Goal: Task Accomplishment & Management: Manage account settings

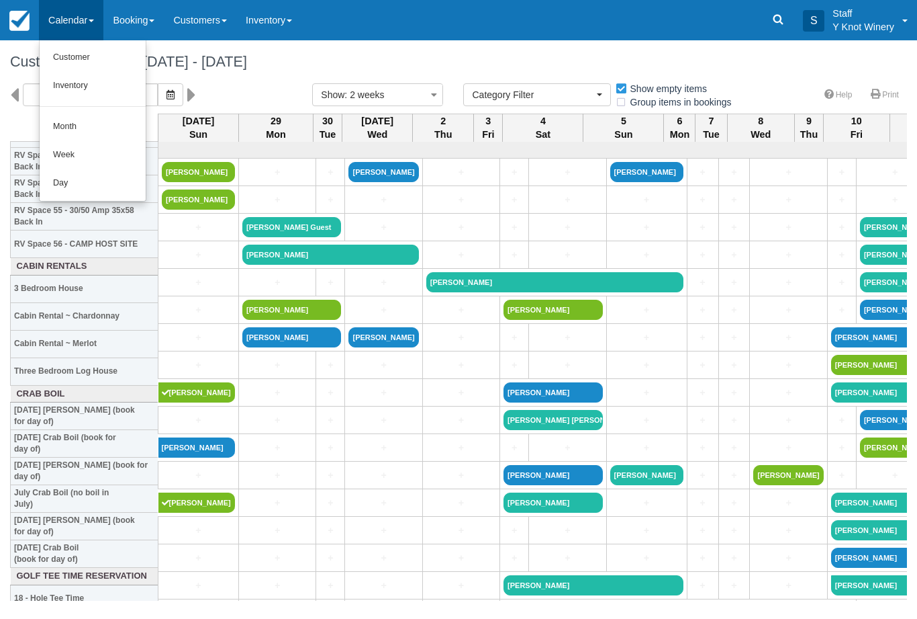
select select
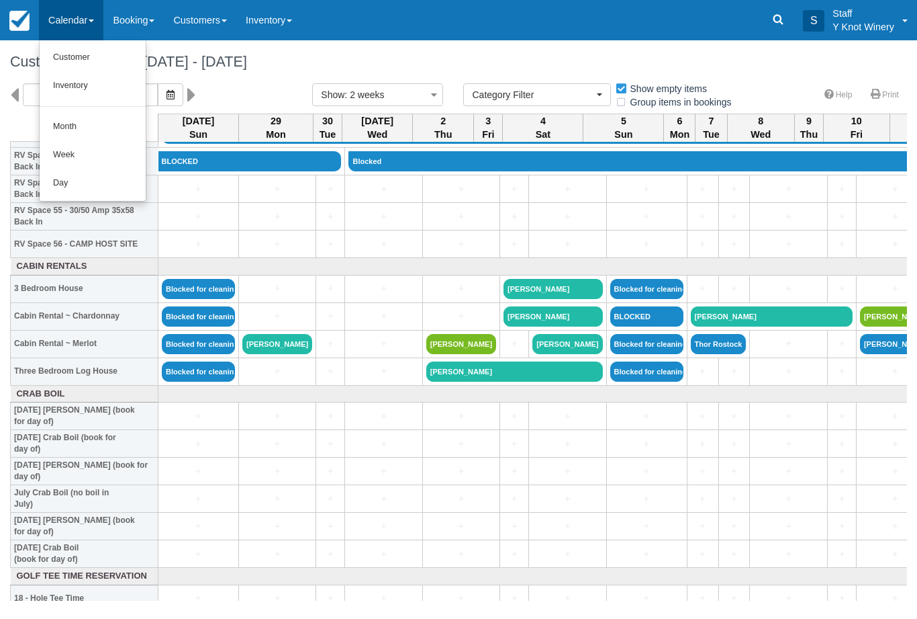
click at [58, 59] on link "Customer" at bounding box center [93, 58] width 106 height 28
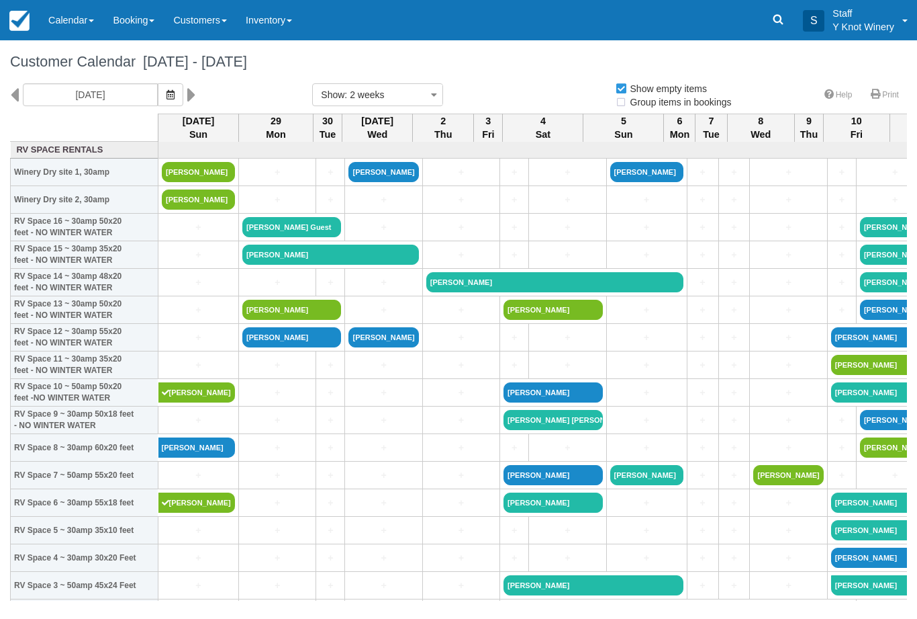
select select
click at [167, 90] on icon "button" at bounding box center [171, 94] width 8 height 9
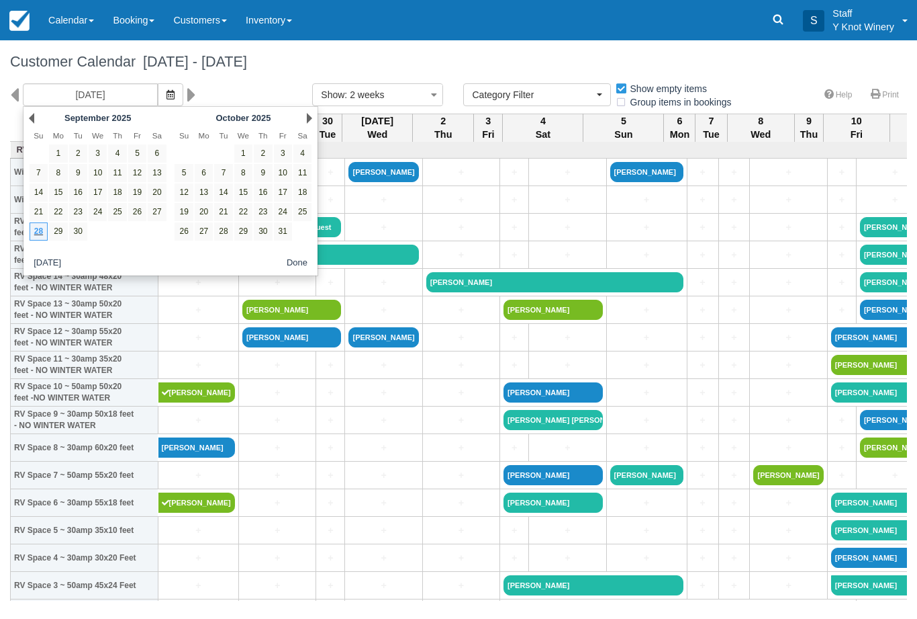
click at [278, 212] on link "24" at bounding box center [283, 212] width 18 height 18
type input "10/24/25"
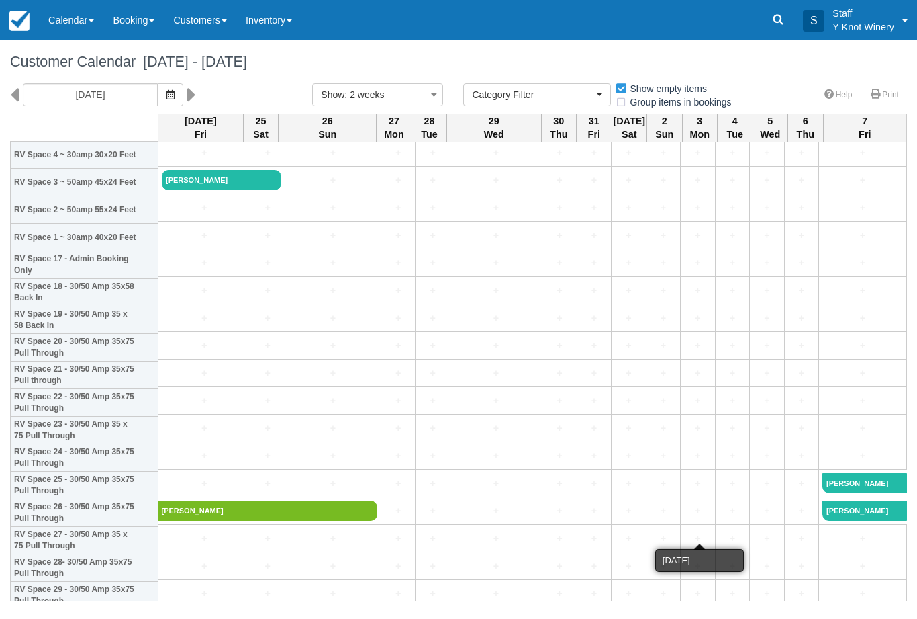
scroll to position [403, 0]
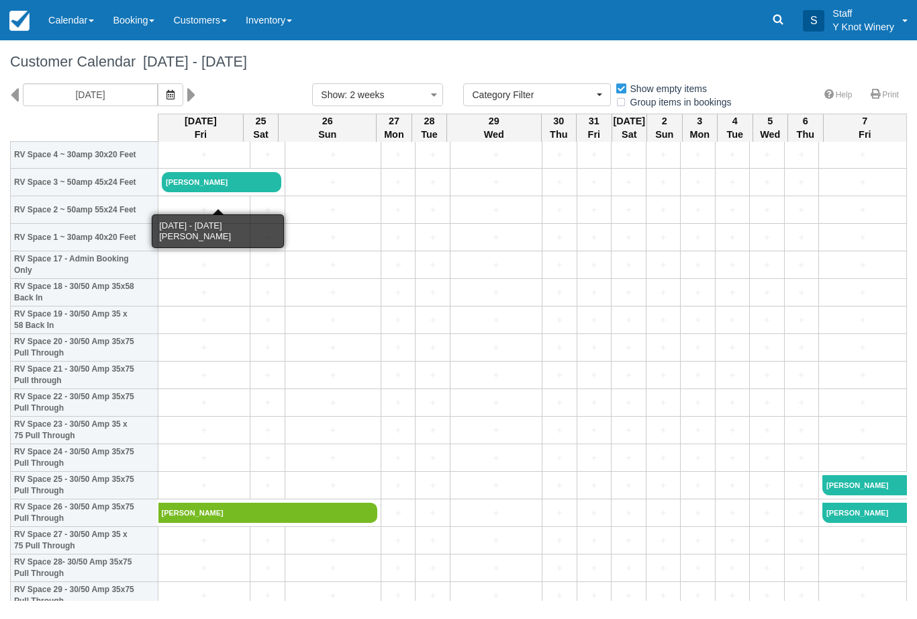
click at [235, 192] on link "[PERSON_NAME]" at bounding box center [222, 182] width 120 height 20
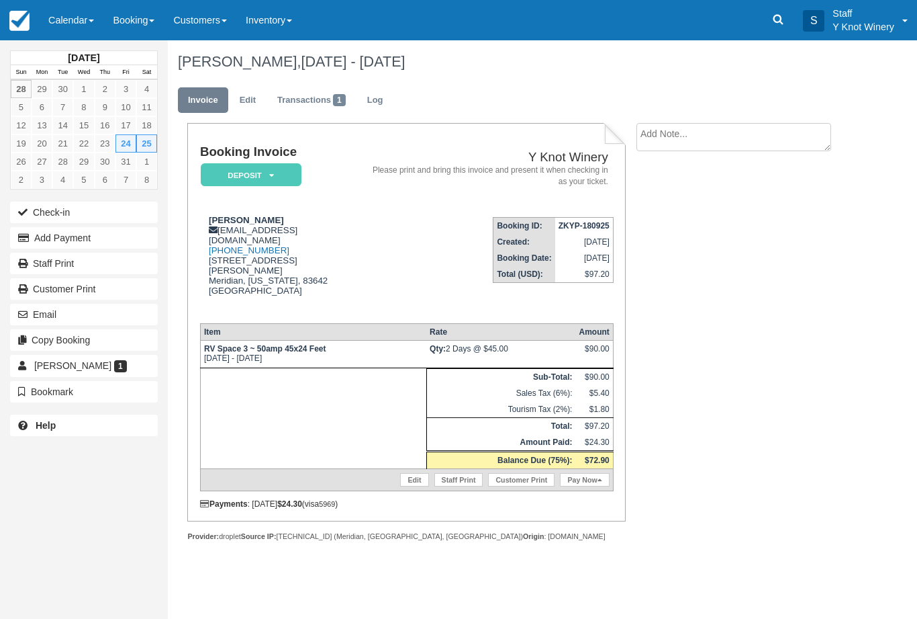
click at [410, 486] on link "Edit" at bounding box center [414, 479] width 28 height 13
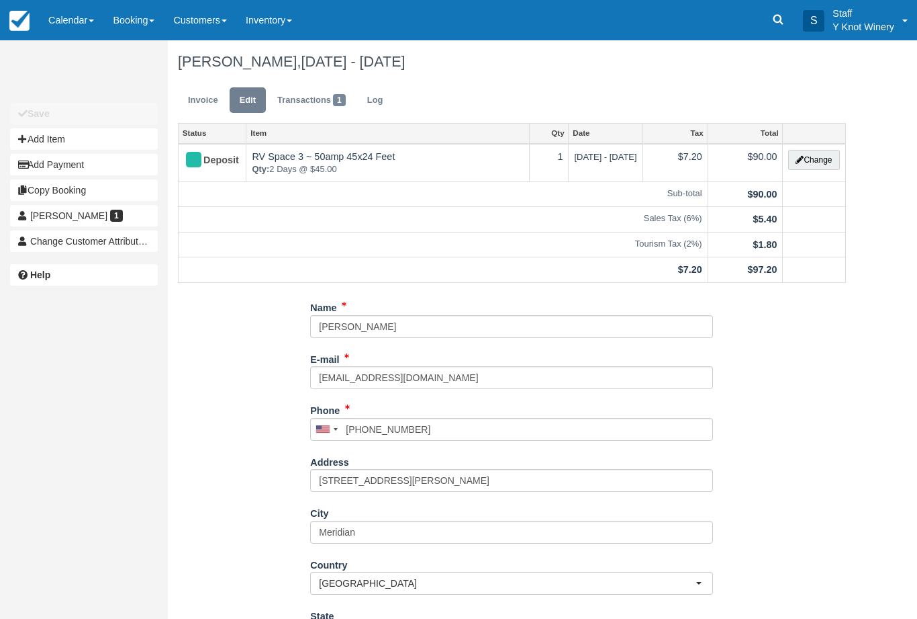
click at [810, 150] on button "Change" at bounding box center [814, 160] width 51 height 20
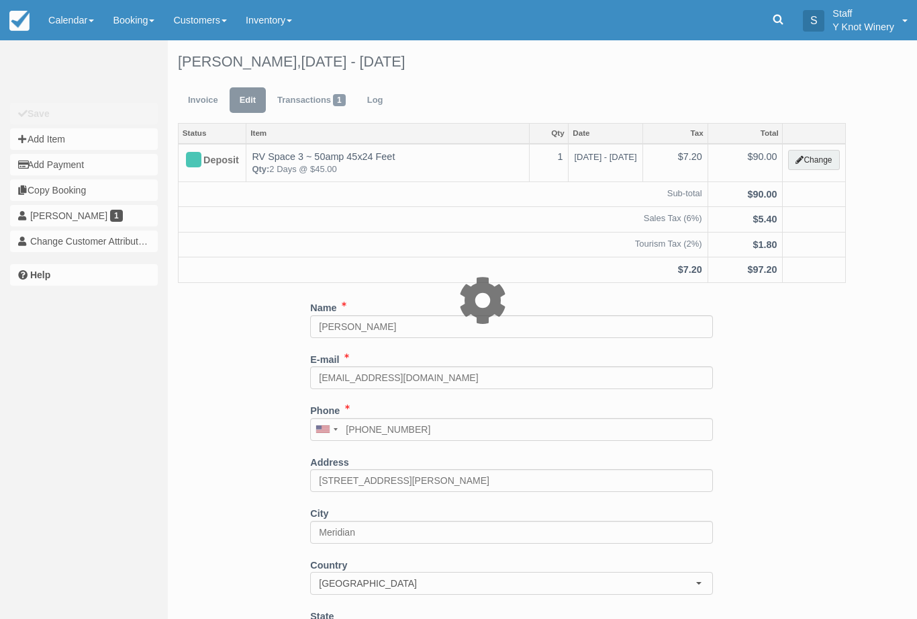
type input "90.00"
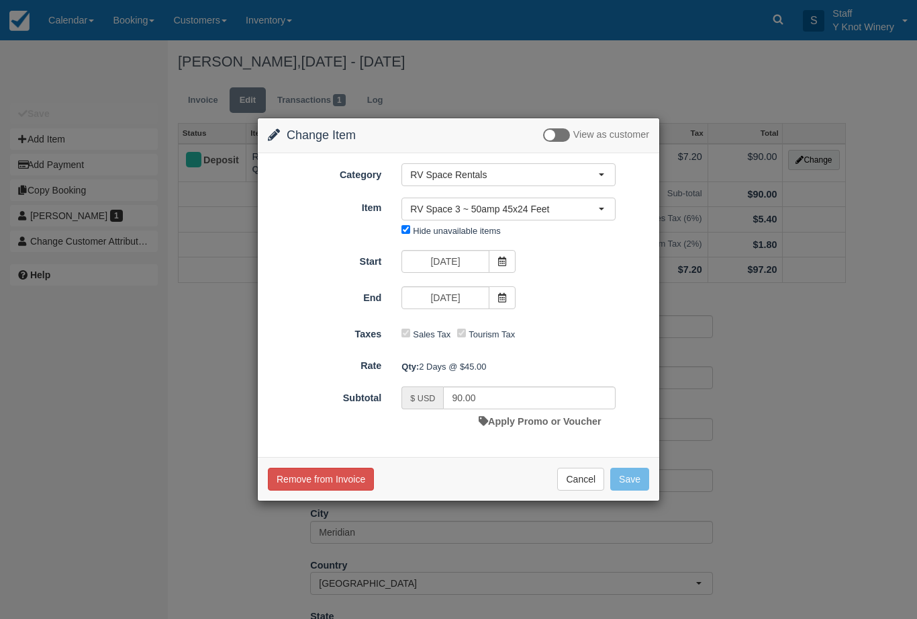
click at [505, 262] on icon at bounding box center [502, 261] width 9 height 9
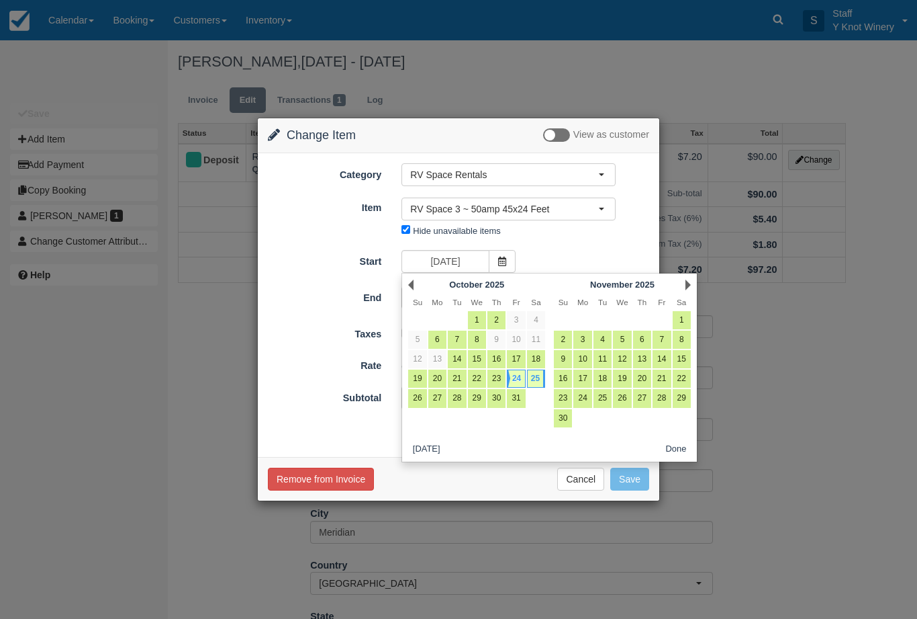
click at [570, 482] on button "Cancel" at bounding box center [580, 478] width 47 height 23
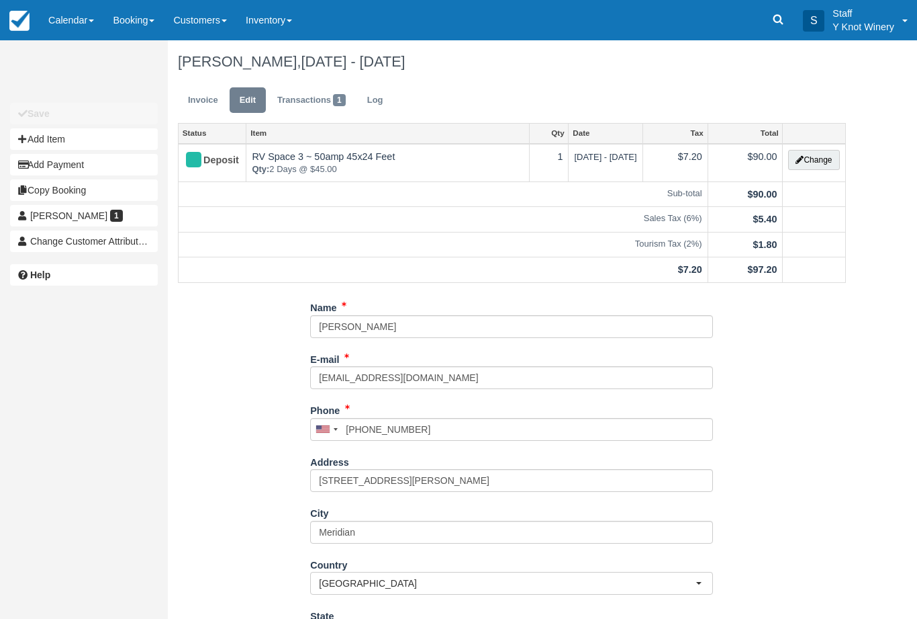
click at [77, 21] on link "Calendar" at bounding box center [71, 20] width 64 height 40
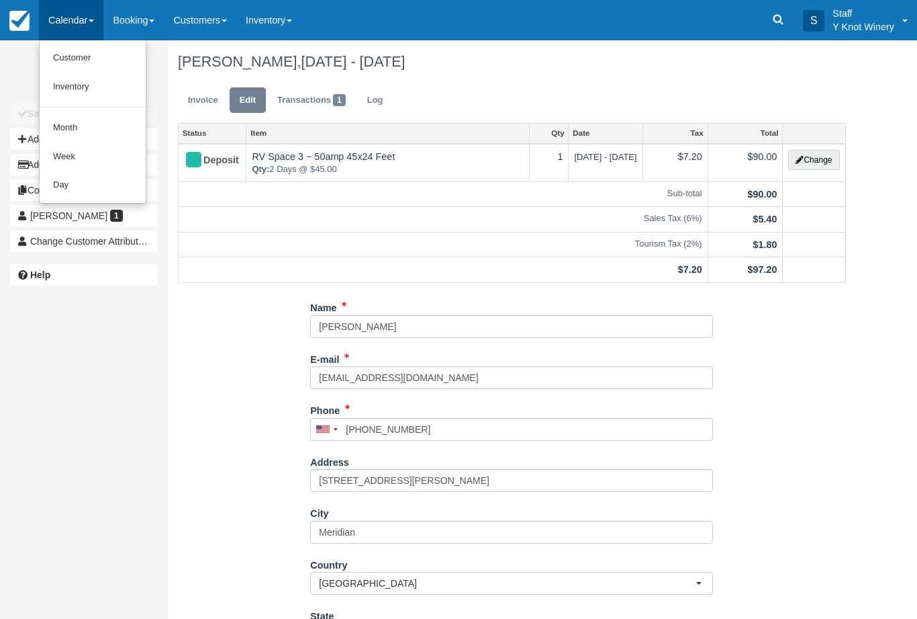
click at [122, 50] on link "Customer" at bounding box center [93, 58] width 106 height 29
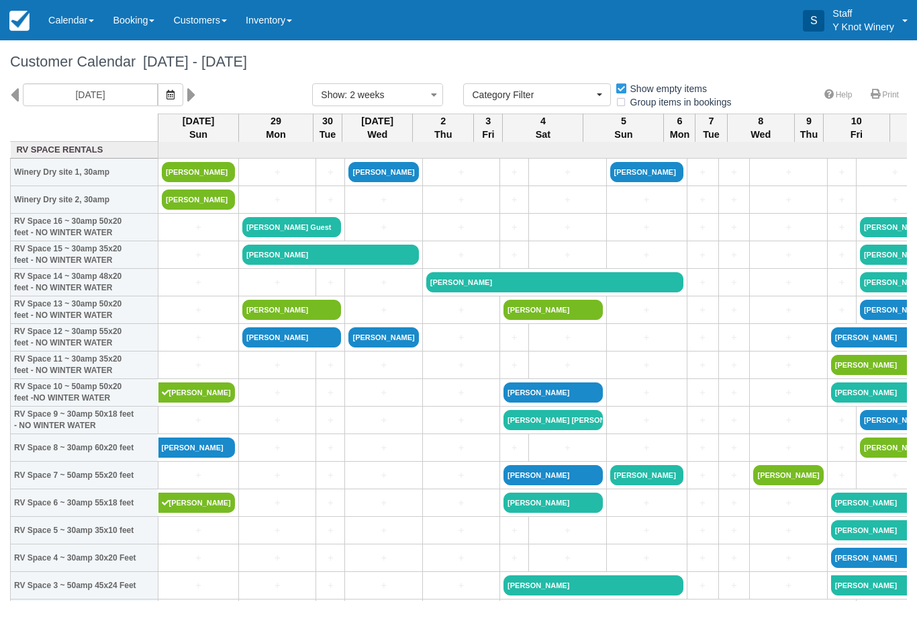
select select
click at [167, 99] on icon "button" at bounding box center [171, 94] width 8 height 9
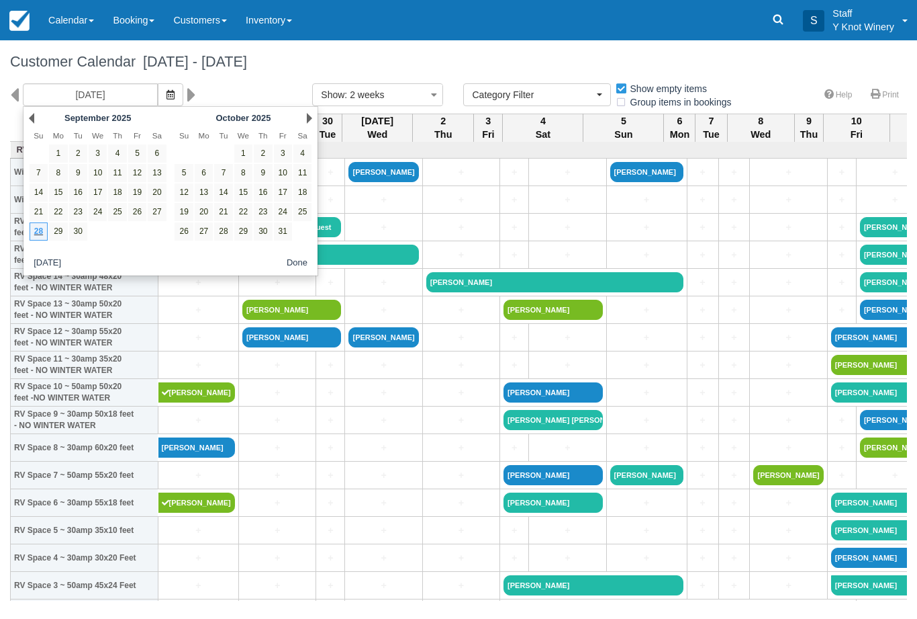
click at [282, 173] on link "10" at bounding box center [283, 173] width 18 height 18
type input "10/10/25"
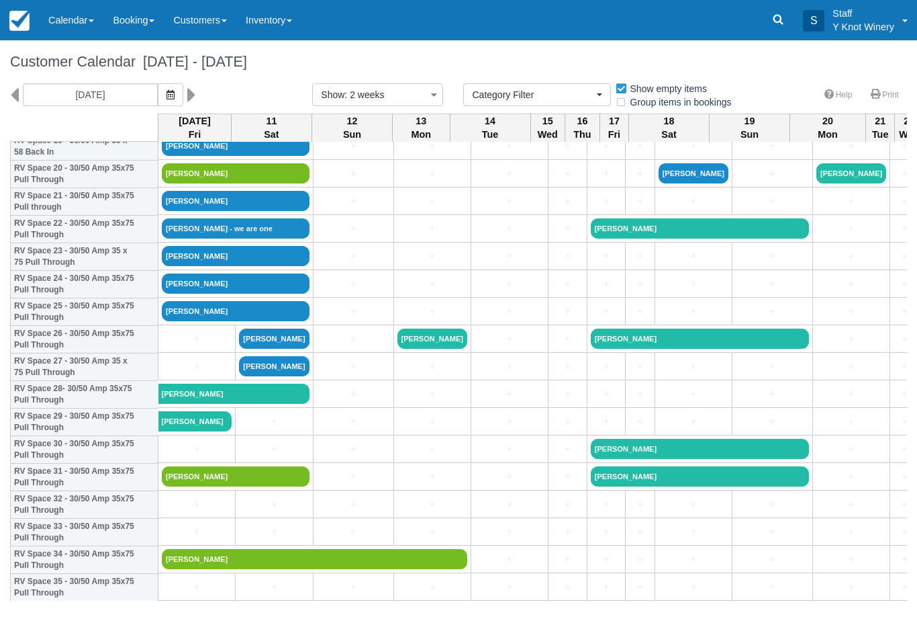
scroll to position [576, 0]
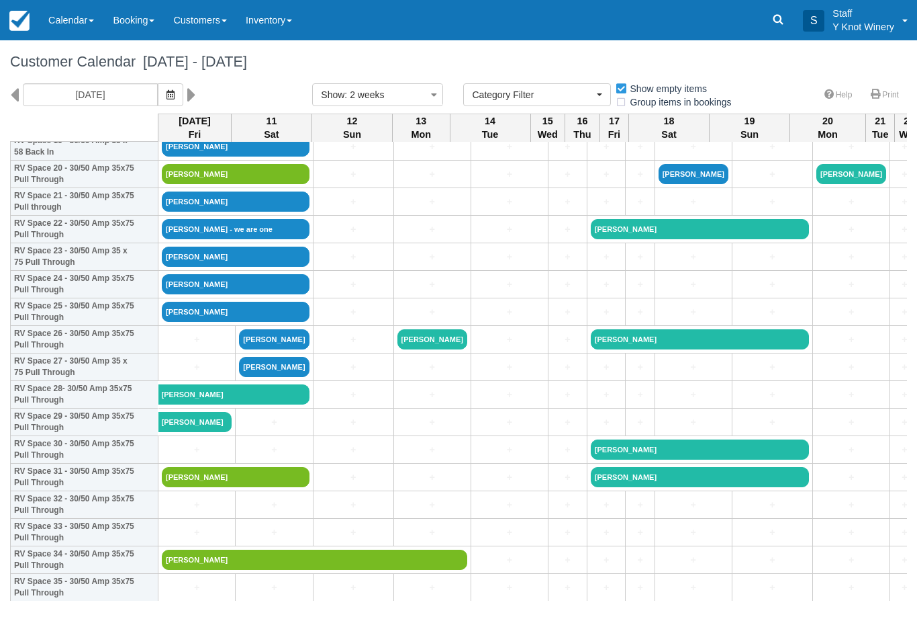
click at [77, 27] on link "Calendar" at bounding box center [71, 20] width 64 height 40
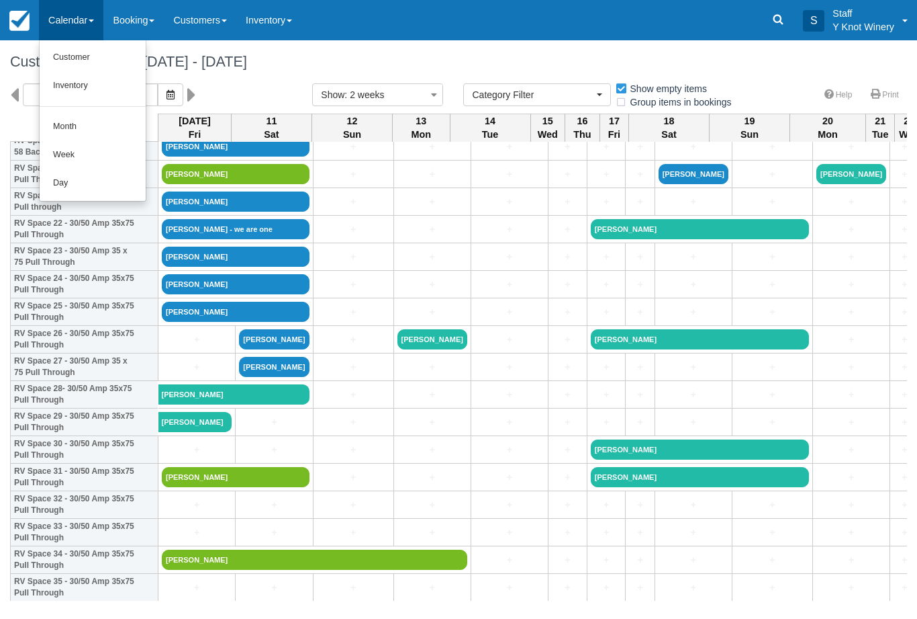
click at [114, 56] on link "Customer" at bounding box center [93, 58] width 106 height 28
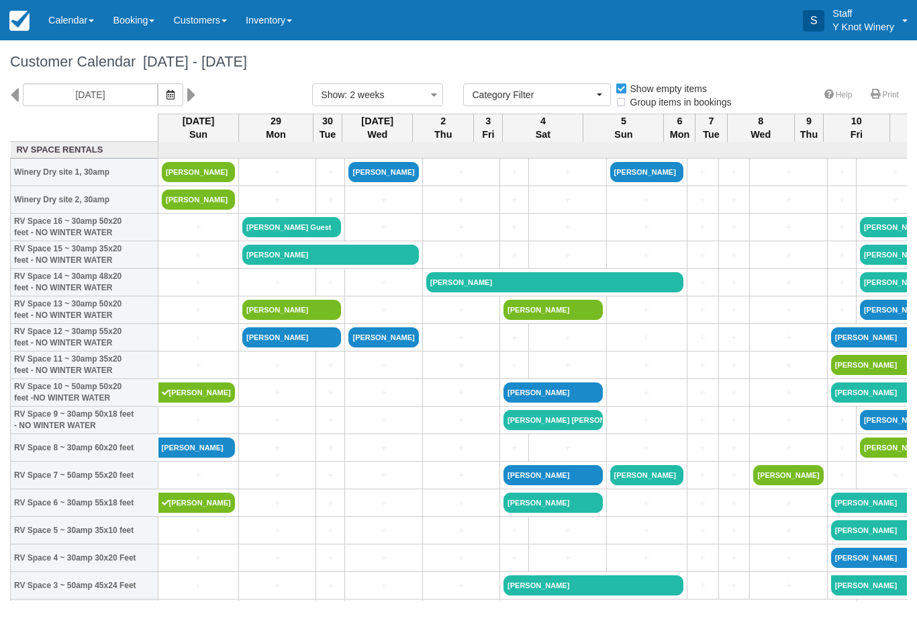
select select
click at [167, 91] on icon "button" at bounding box center [171, 94] width 8 height 9
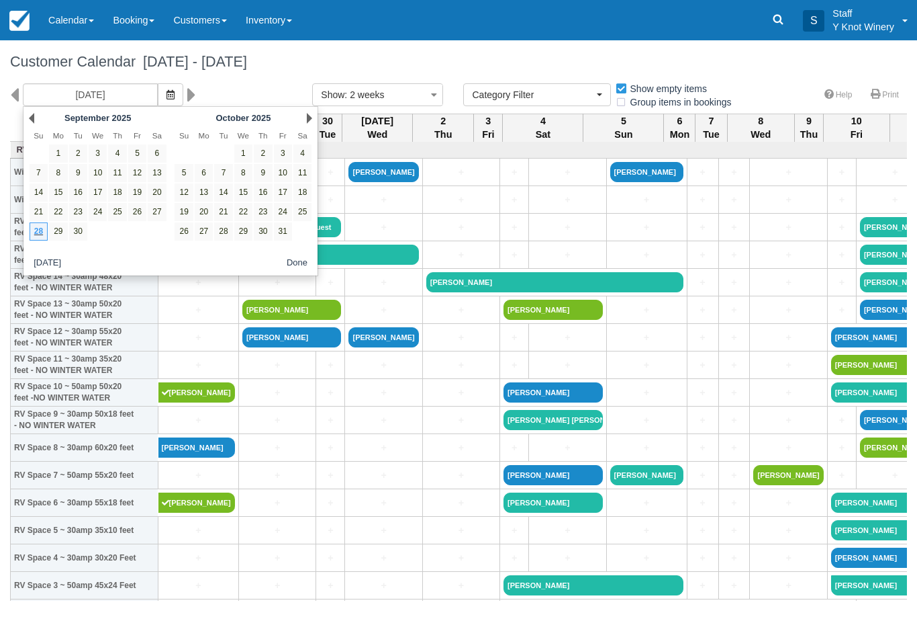
click at [288, 210] on link "24" at bounding box center [283, 212] width 18 height 18
type input "10/24/25"
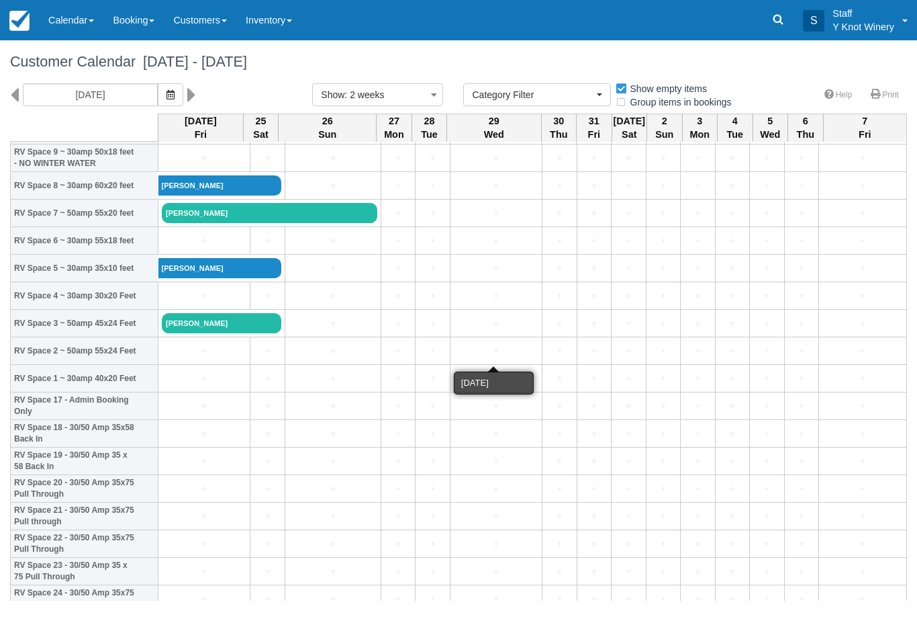
scroll to position [260, 0]
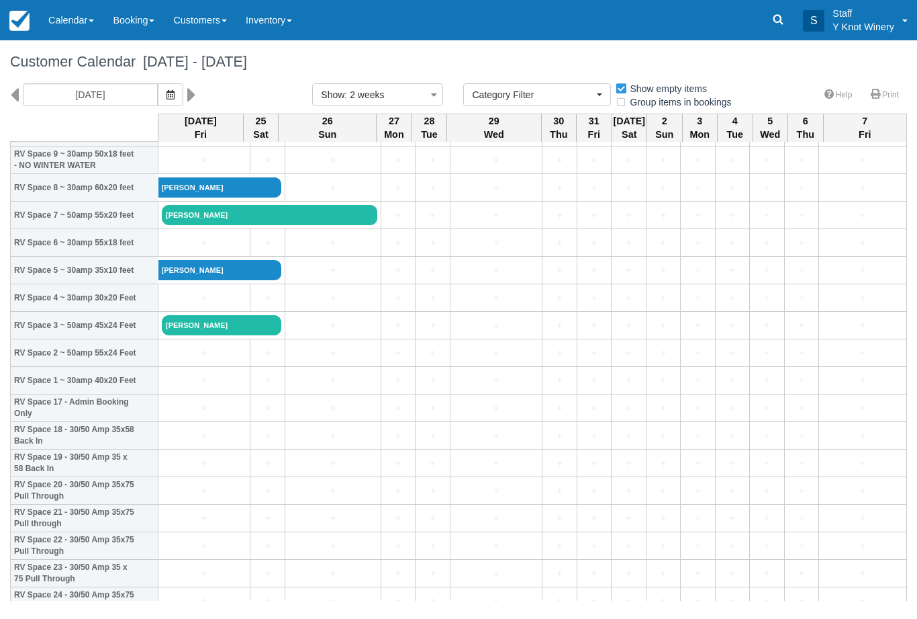
click at [89, 26] on link "Calendar" at bounding box center [71, 20] width 64 height 40
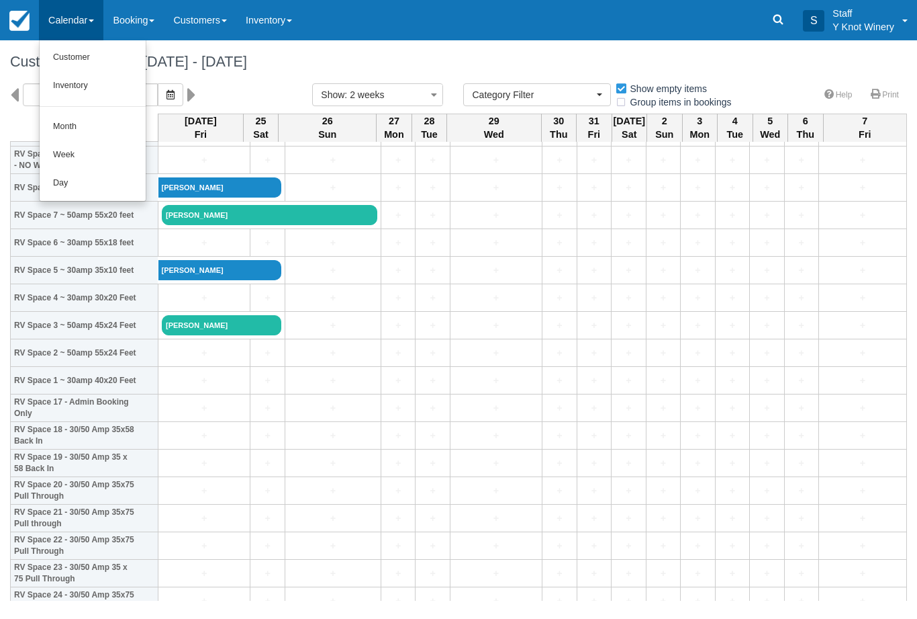
click at [112, 52] on link "Customer" at bounding box center [93, 58] width 106 height 28
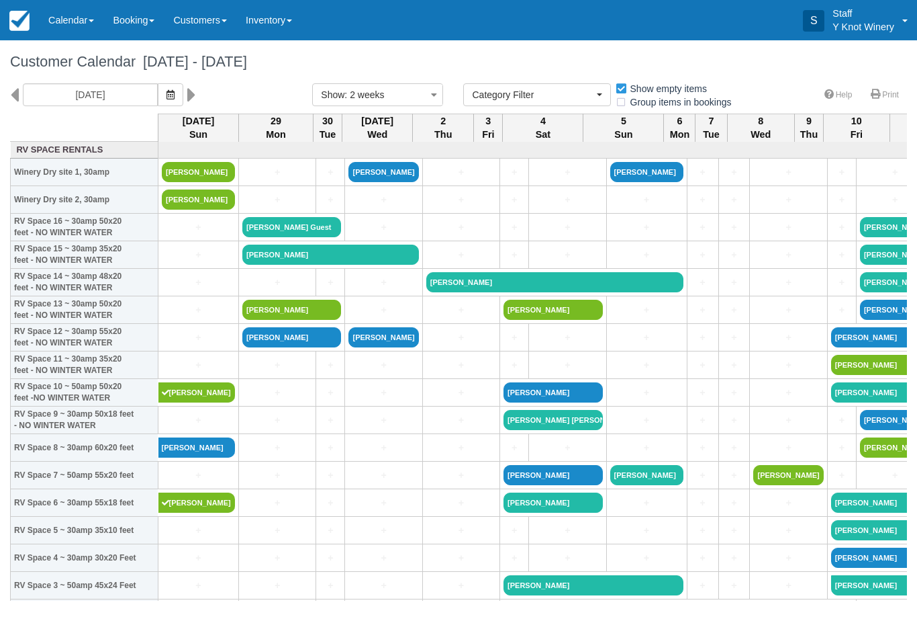
select select
click at [167, 98] on icon "button" at bounding box center [171, 94] width 8 height 9
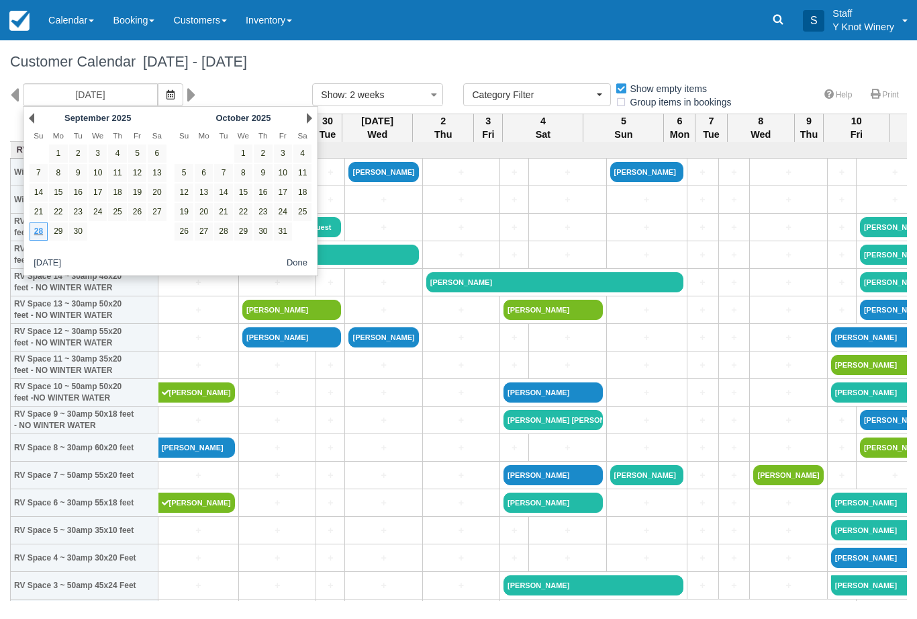
click at [281, 173] on link "10" at bounding box center [283, 173] width 18 height 18
type input "10/10/25"
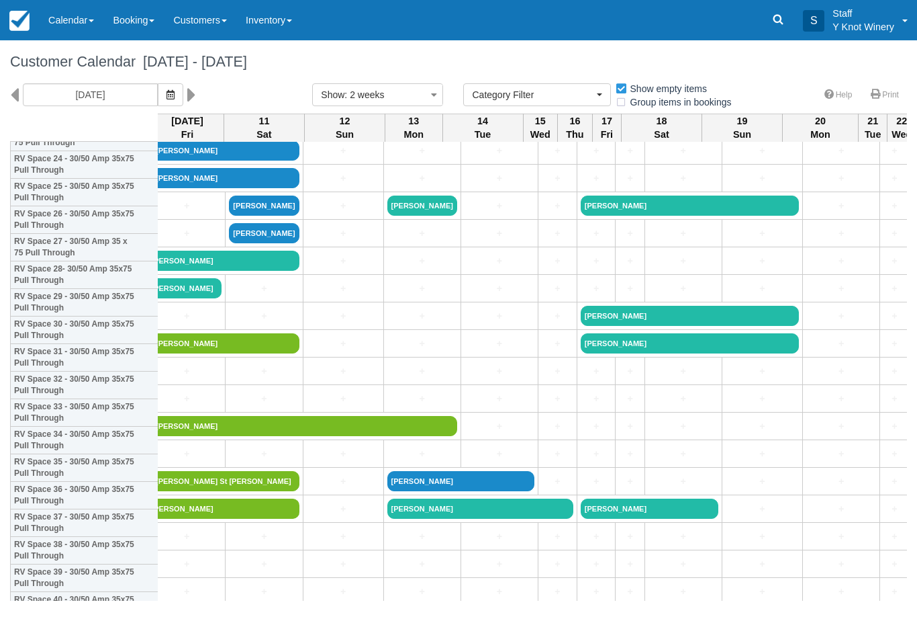
scroll to position [713, 12]
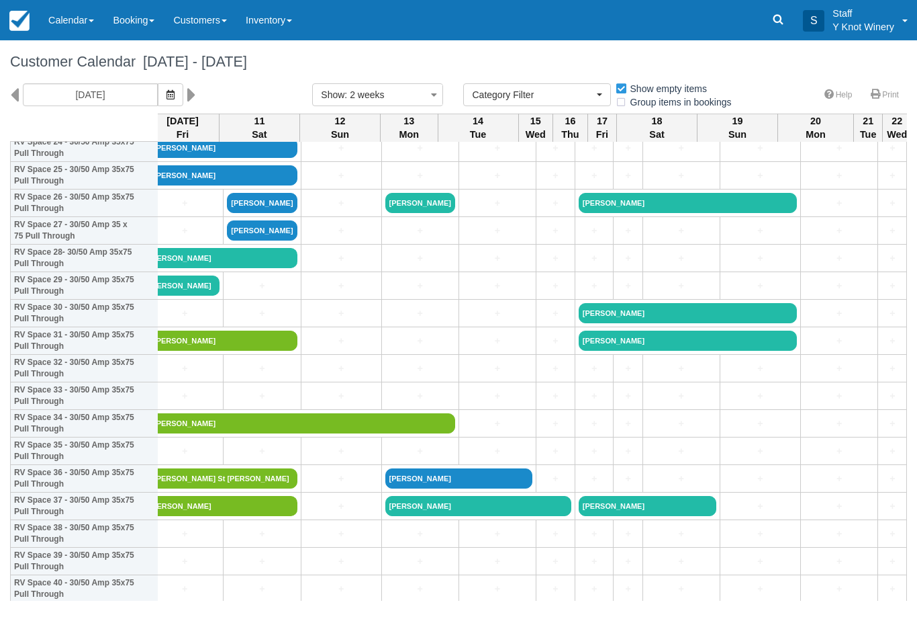
click at [182, 458] on link "+" at bounding box center [185, 451] width 70 height 14
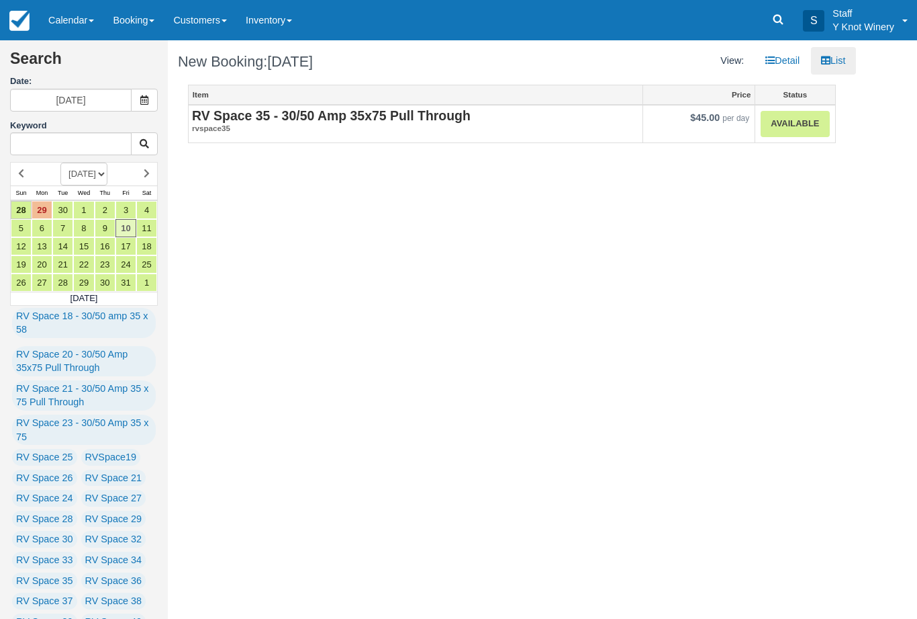
click at [811, 134] on link "Available" at bounding box center [795, 124] width 69 height 26
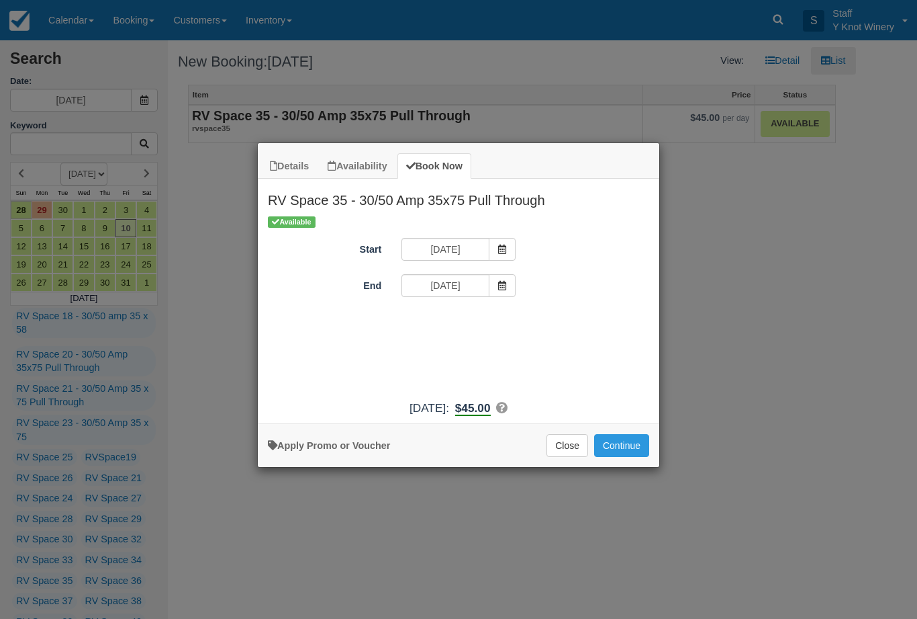
click at [502, 294] on span "Item Modal" at bounding box center [502, 285] width 27 height 23
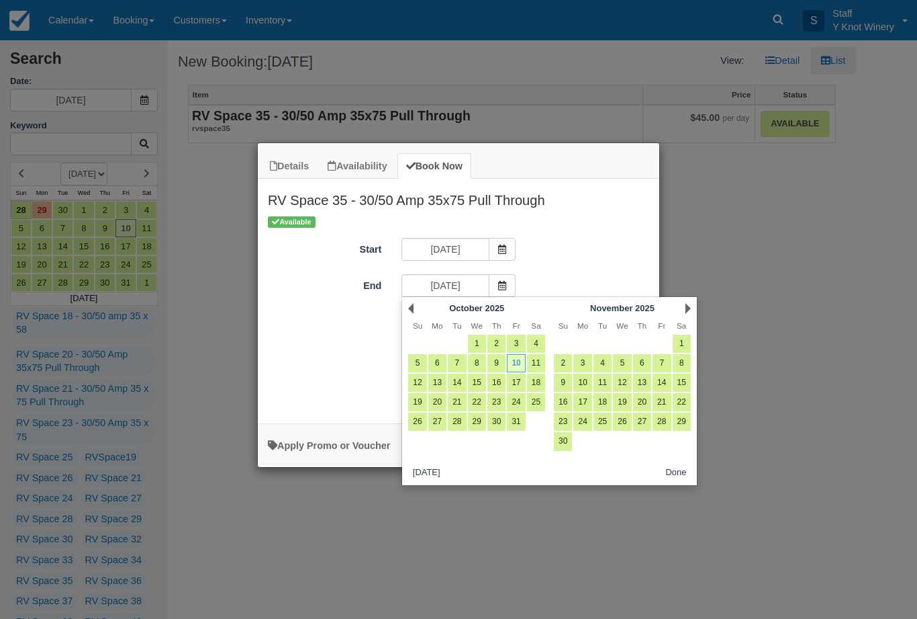
click at [535, 359] on link "11" at bounding box center [536, 363] width 18 height 18
type input "10/11/25"
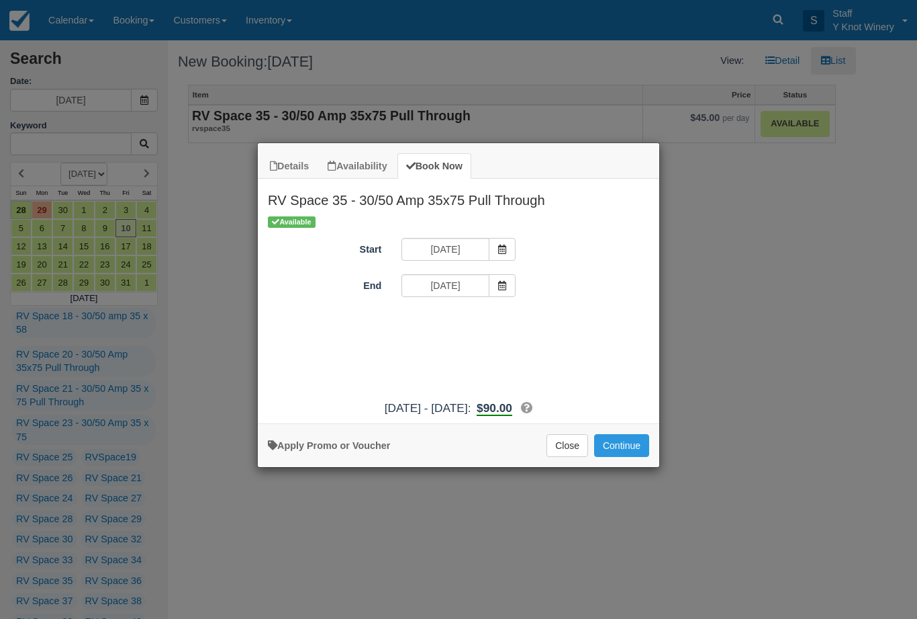
click at [562, 457] on button "Close" at bounding box center [568, 445] width 42 height 23
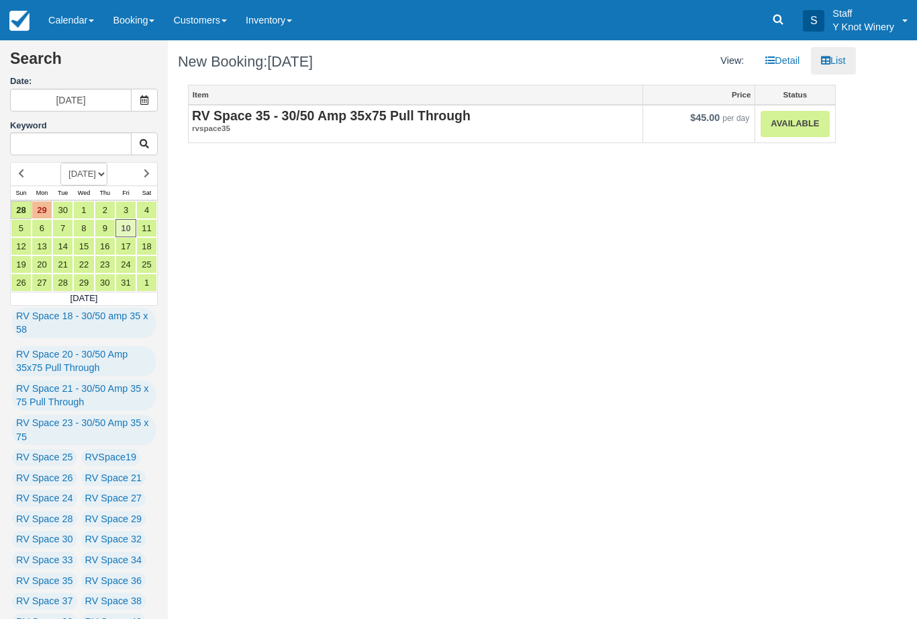
click at [78, 33] on link "Calendar" at bounding box center [71, 20] width 64 height 40
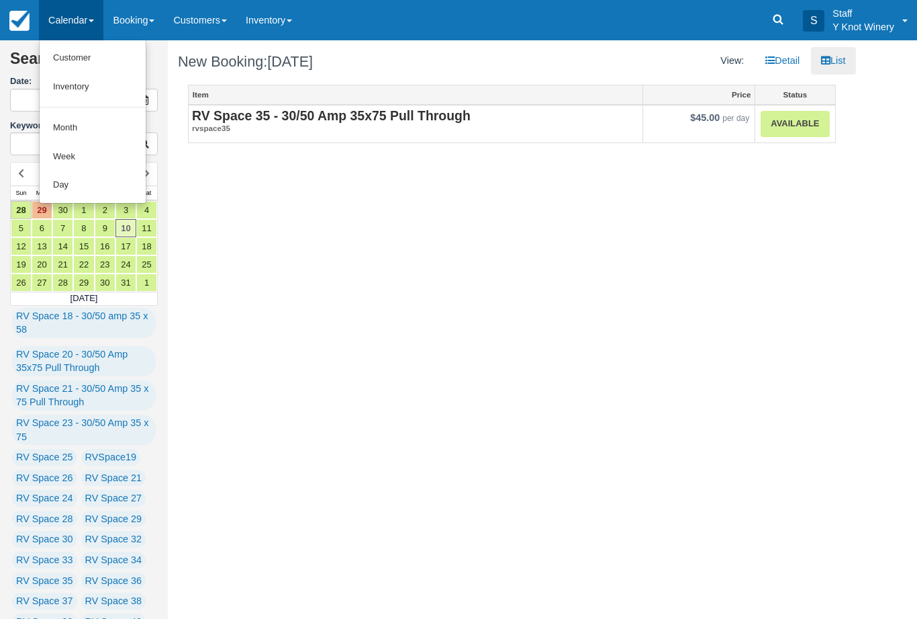
click at [102, 61] on link "Customer" at bounding box center [93, 58] width 106 height 29
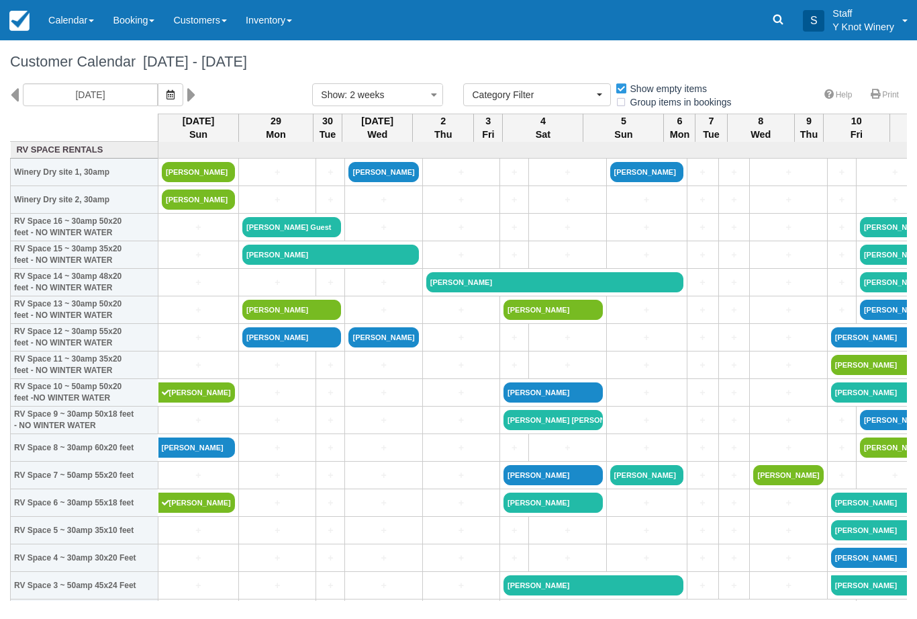
select select
click at [167, 95] on icon "button" at bounding box center [171, 94] width 8 height 9
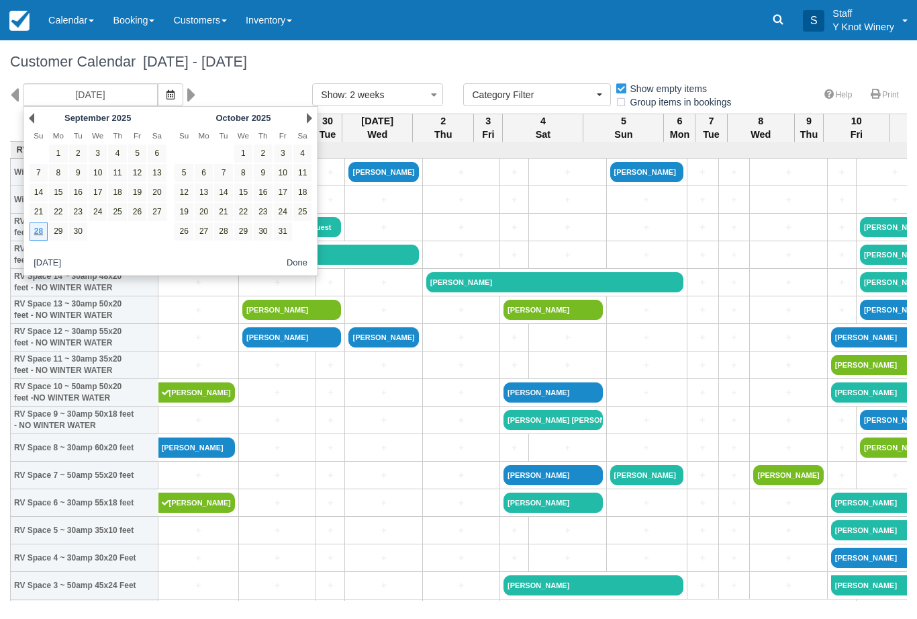
click at [289, 177] on link "10" at bounding box center [283, 173] width 18 height 18
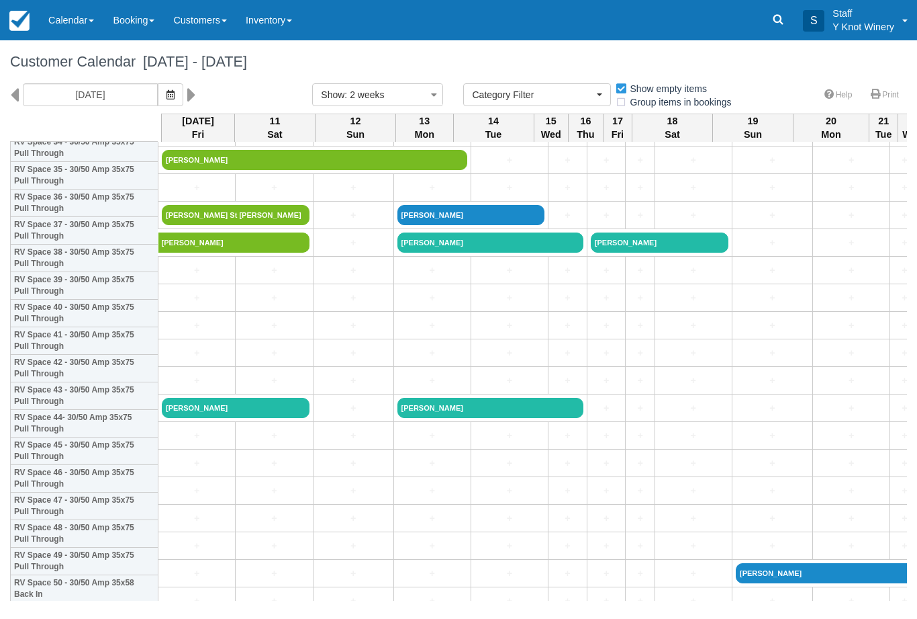
scroll to position [962, -1]
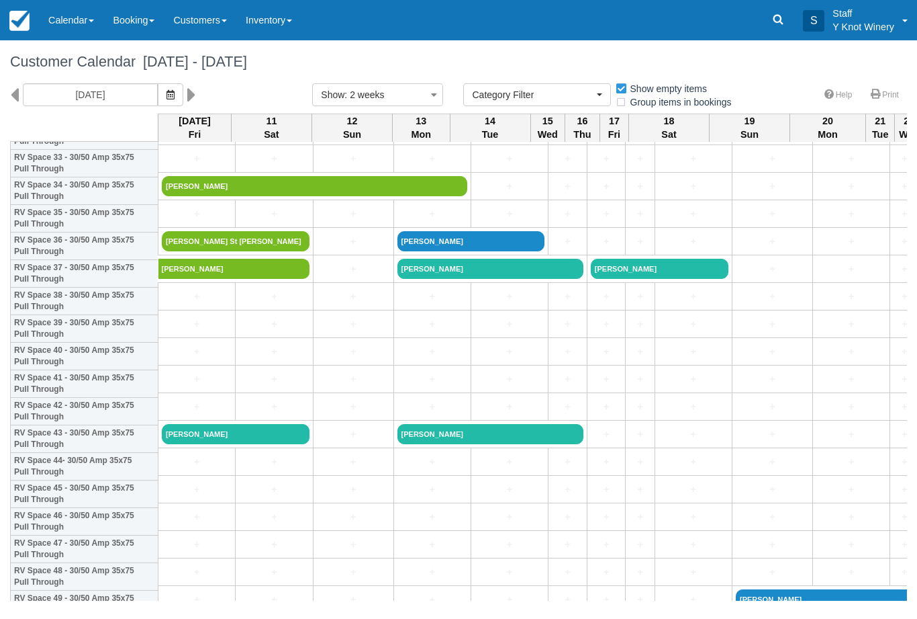
click at [167, 98] on icon "button" at bounding box center [171, 94] width 8 height 9
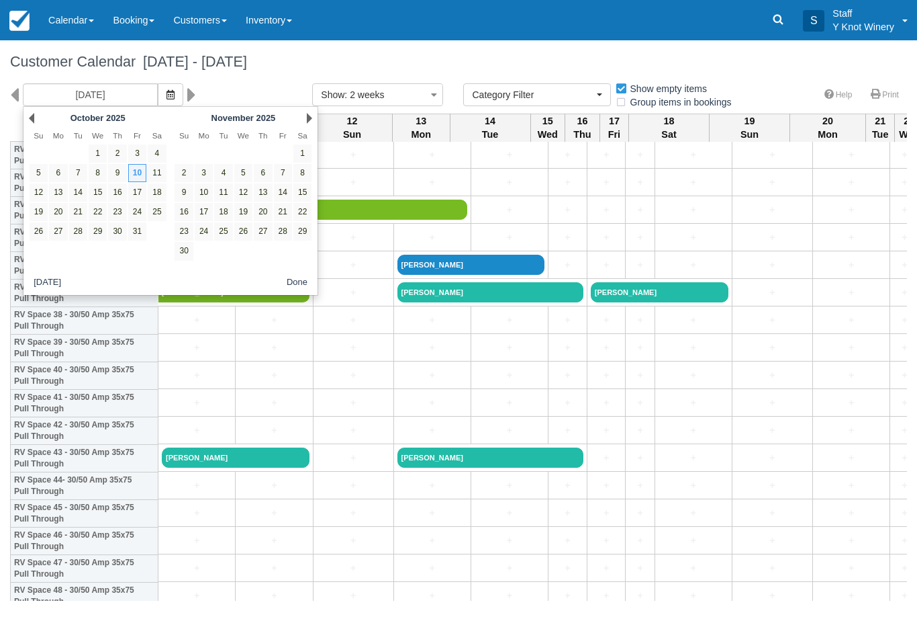
scroll to position [924, 0]
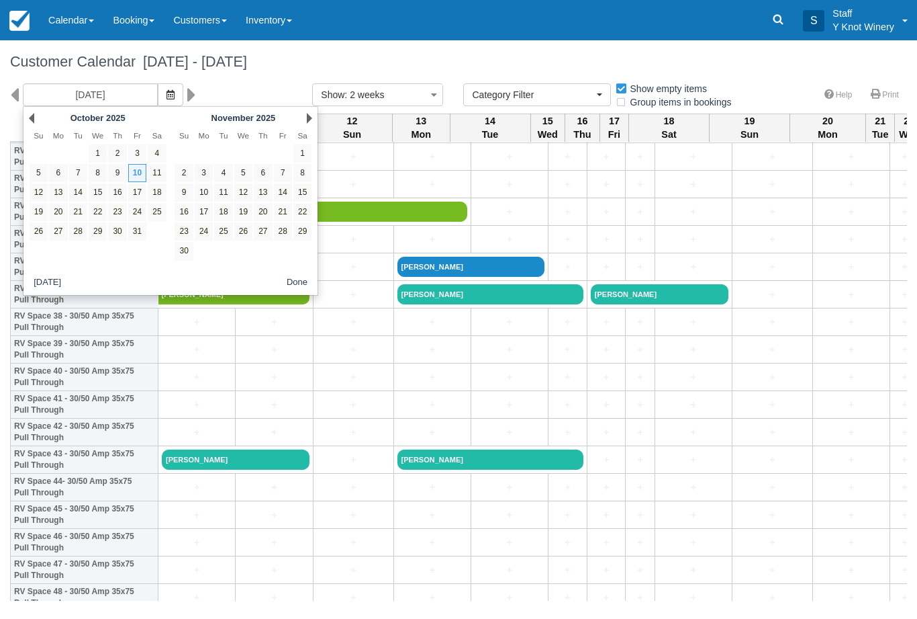
click at [135, 208] on link "24" at bounding box center [137, 212] width 18 height 18
type input "10/24/25"
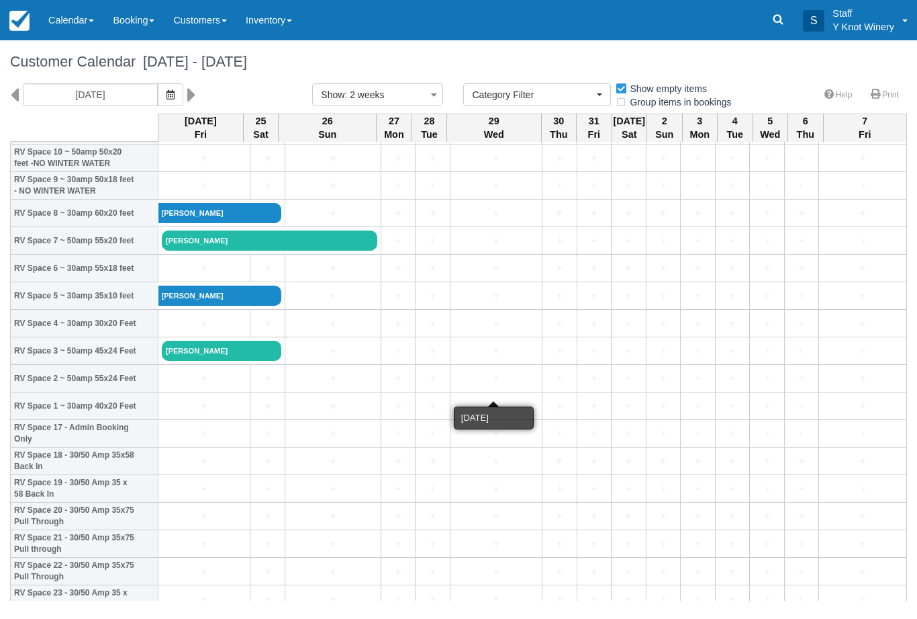
scroll to position [355, 0]
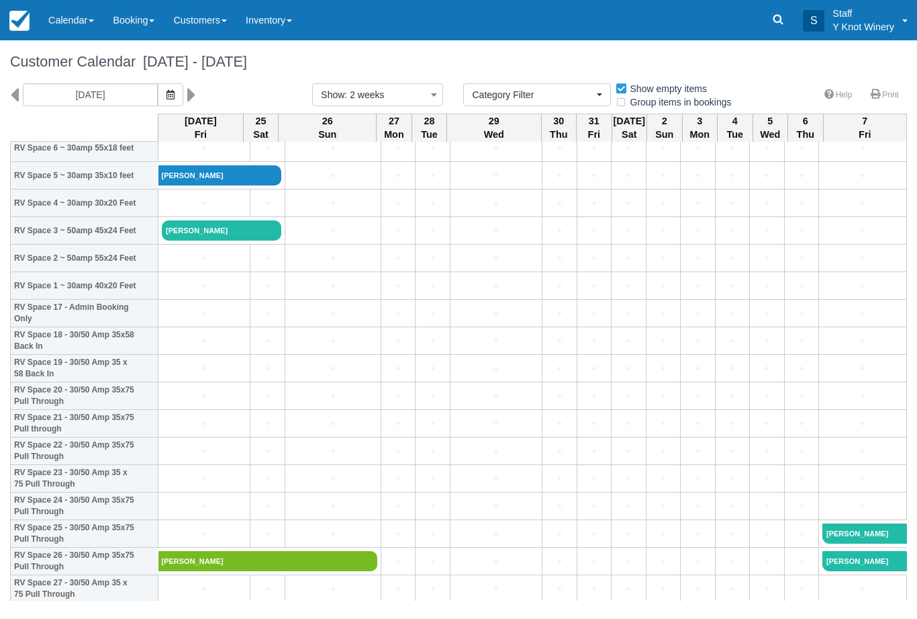
click at [243, 238] on link "[PERSON_NAME]" at bounding box center [222, 230] width 120 height 20
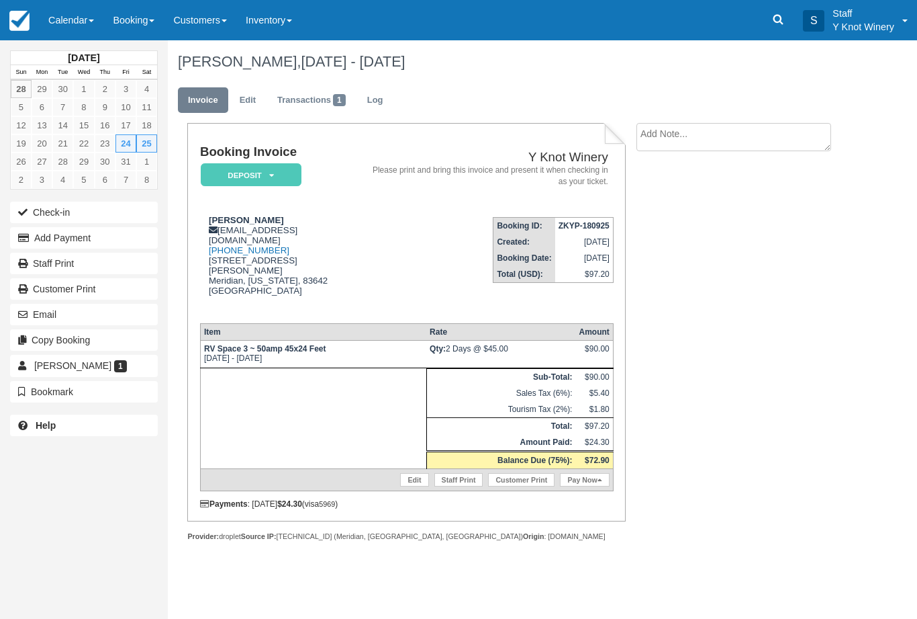
click at [408, 486] on link "Edit" at bounding box center [414, 479] width 28 height 13
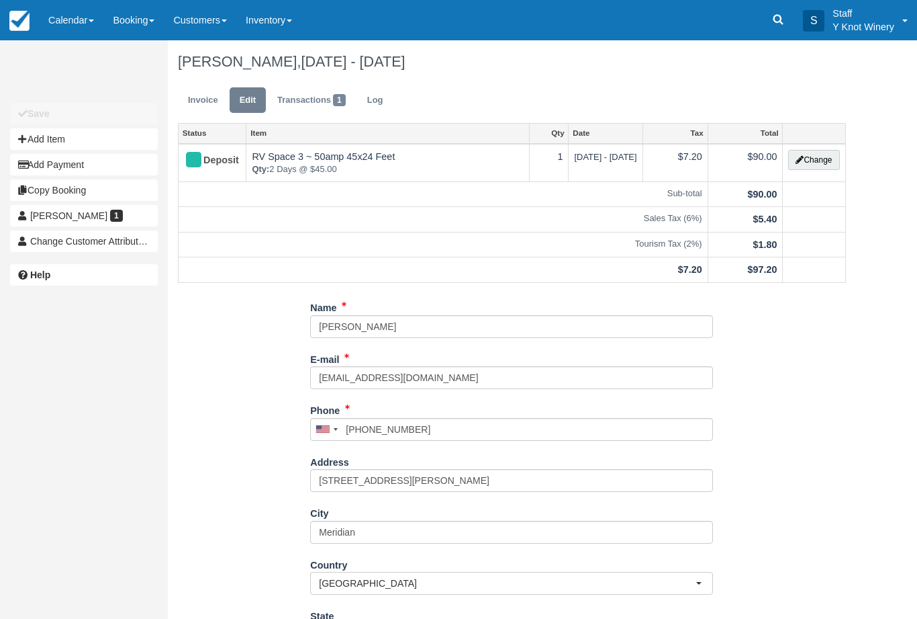
click at [823, 151] on button "Change" at bounding box center [814, 160] width 51 height 20
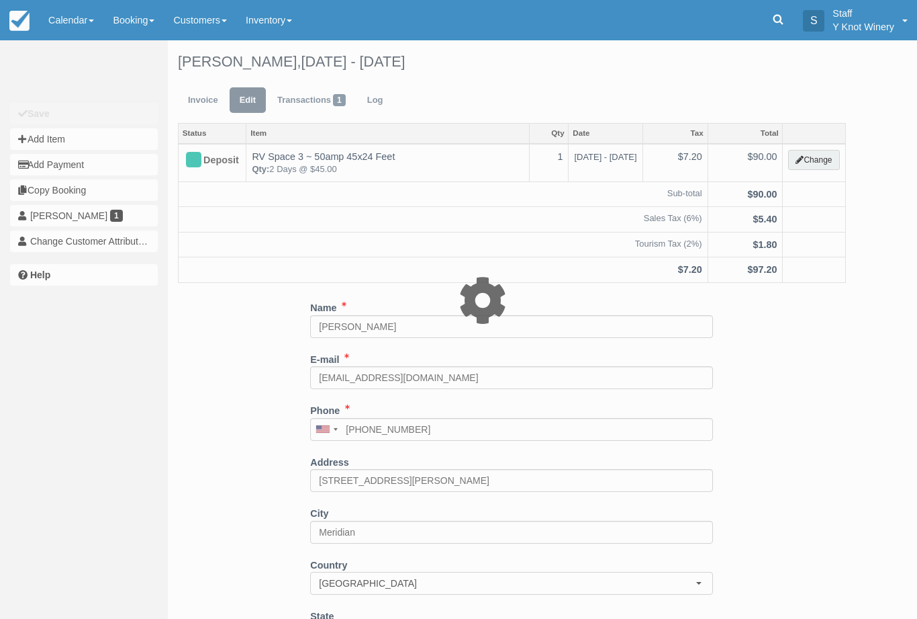
type input "90.00"
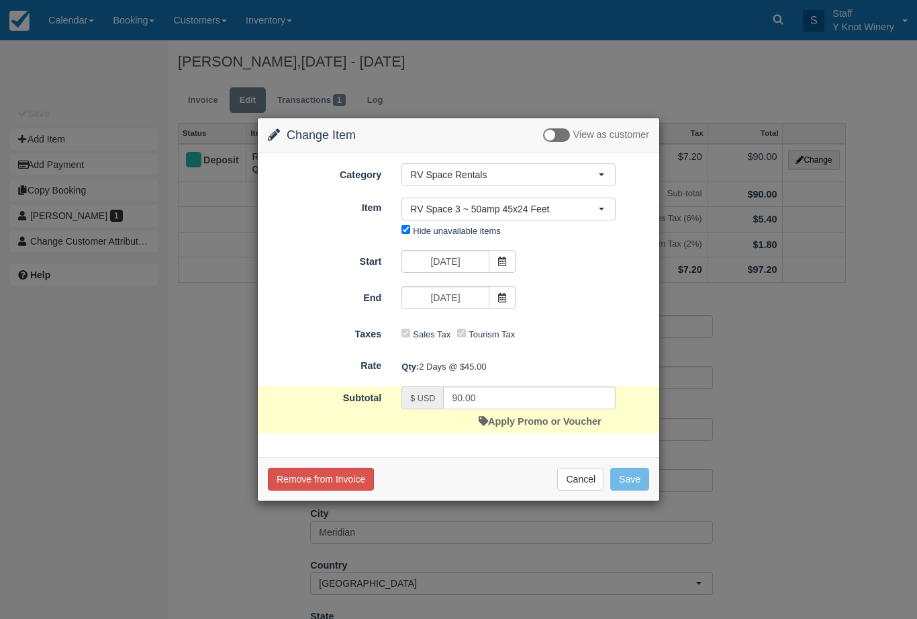
click at [502, 261] on icon at bounding box center [502, 261] width 9 height 9
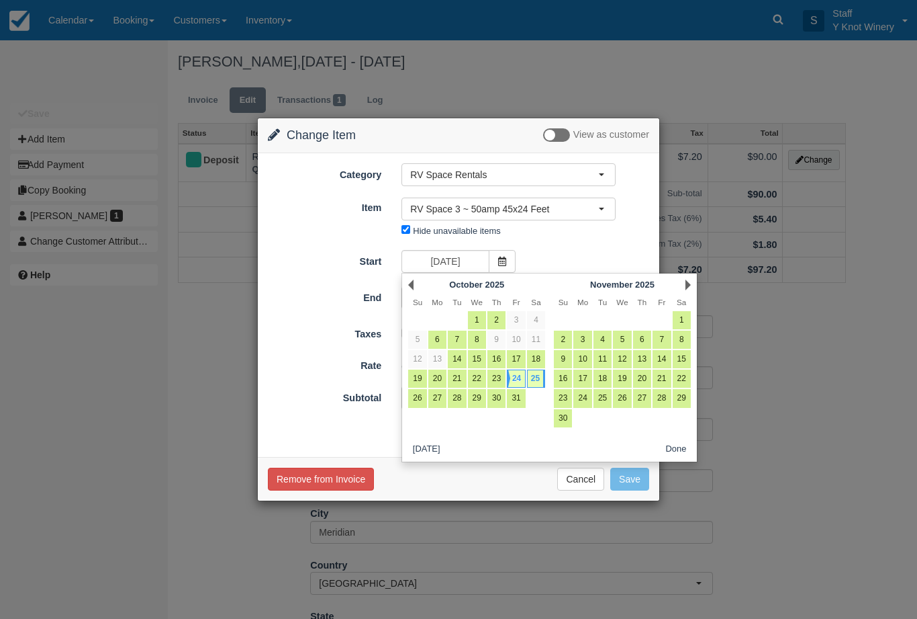
click at [808, 397] on div "Change Item Add Item View as customer Category RV Space Rentals RV Space Rental…" at bounding box center [458, 309] width 917 height 619
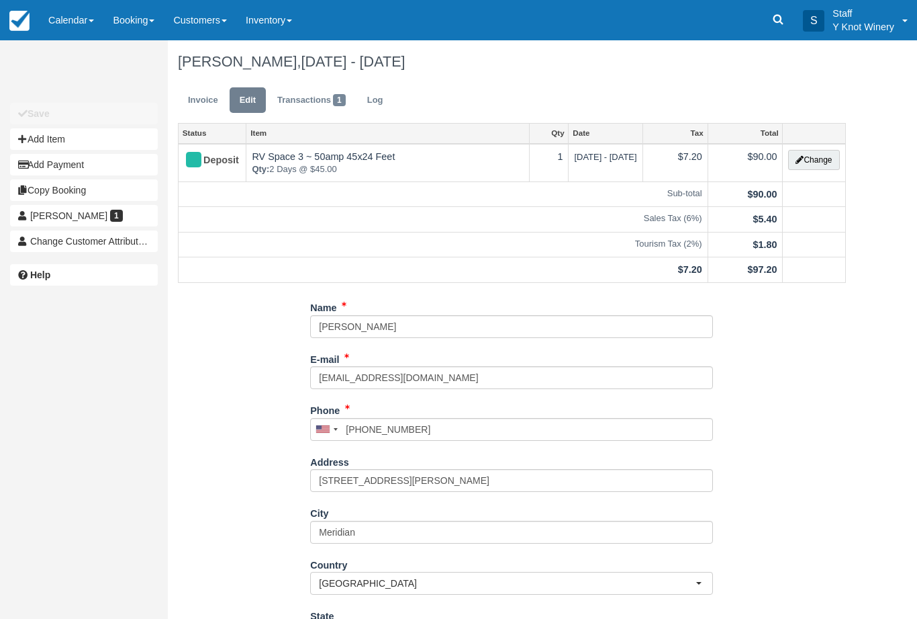
click at [819, 151] on button "Change" at bounding box center [814, 160] width 51 height 20
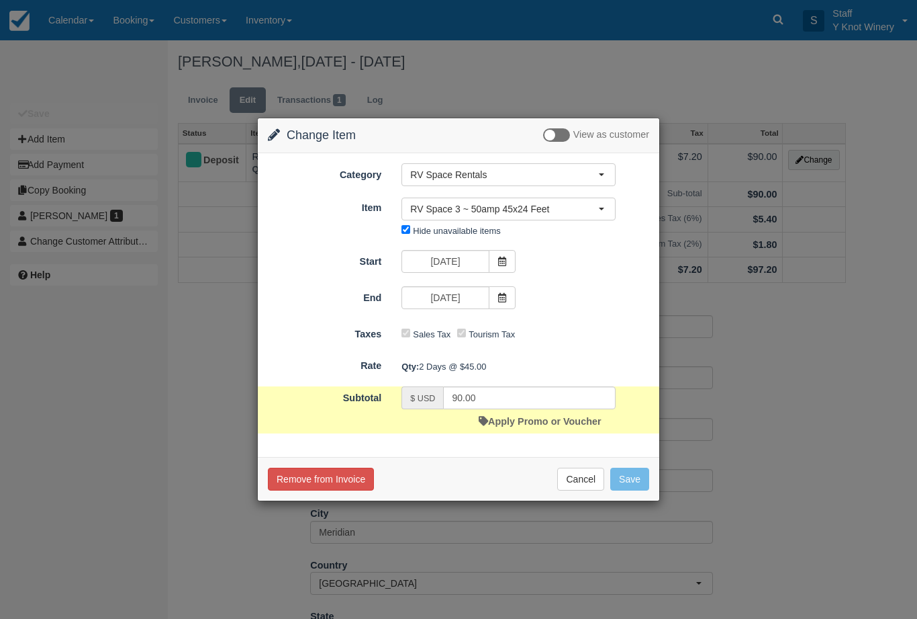
click at [574, 214] on span "RV Space 3 ~ 50amp 45x24 Feet" at bounding box center [504, 208] width 188 height 13
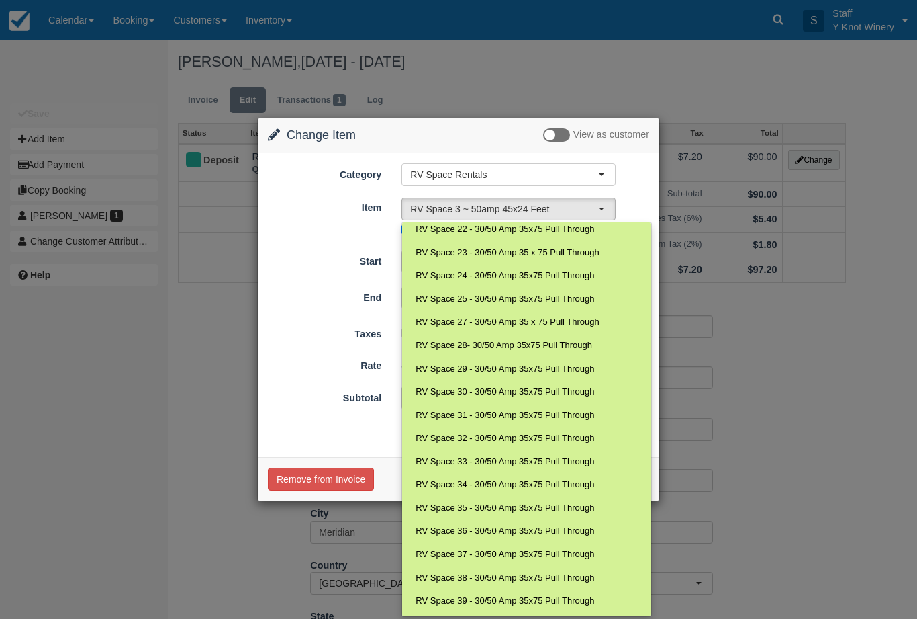
scroll to position [401, 0]
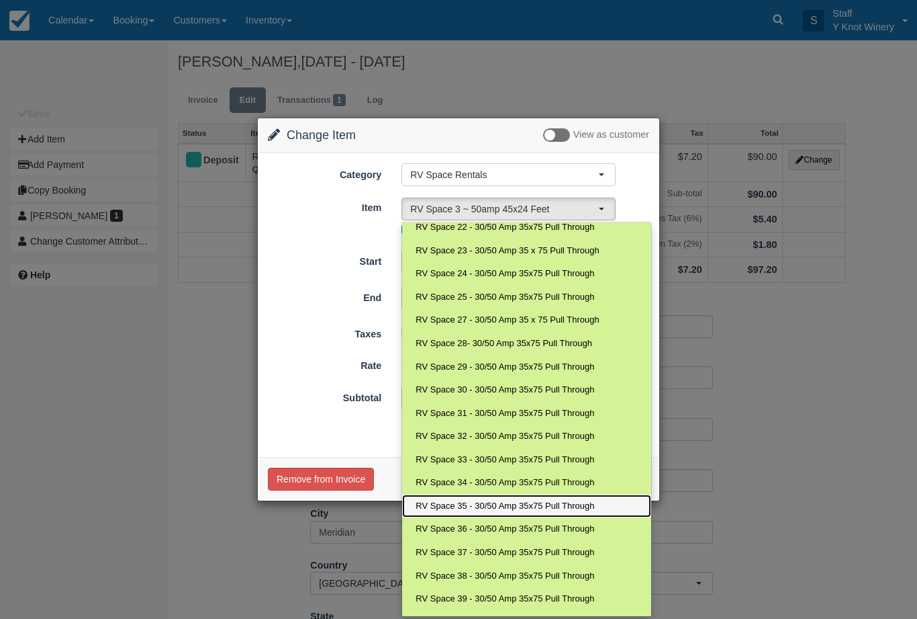
click at [536, 500] on span "RV Space 35 - 30/50 Amp 35x75 Pull Through" at bounding box center [505, 506] width 179 height 13
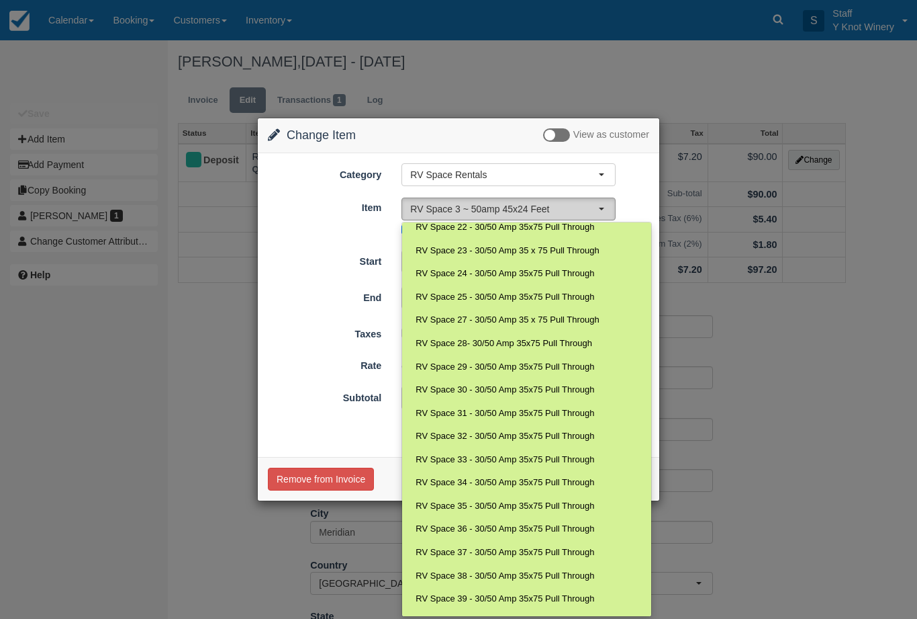
select select "87"
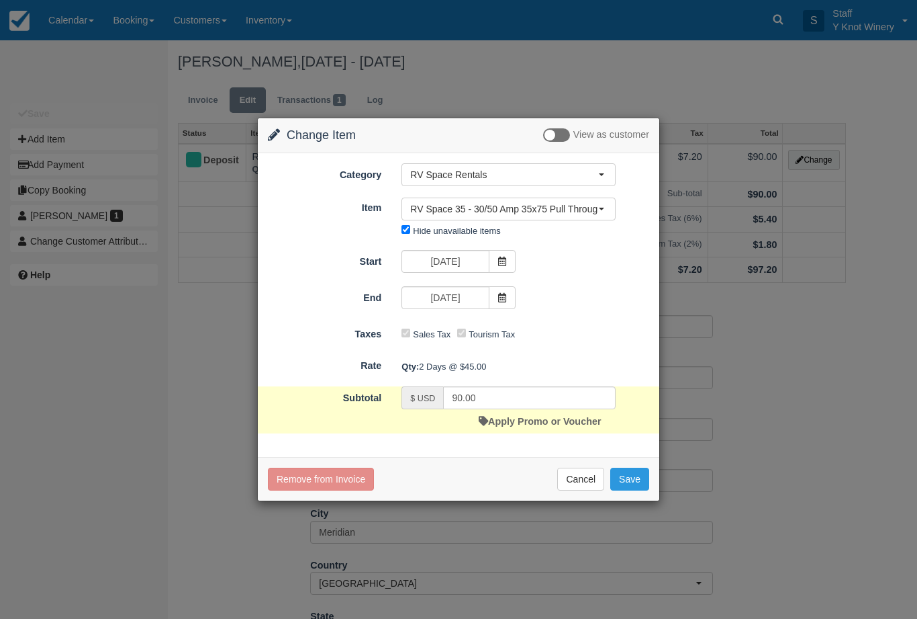
click at [502, 266] on icon at bounding box center [502, 261] width 9 height 9
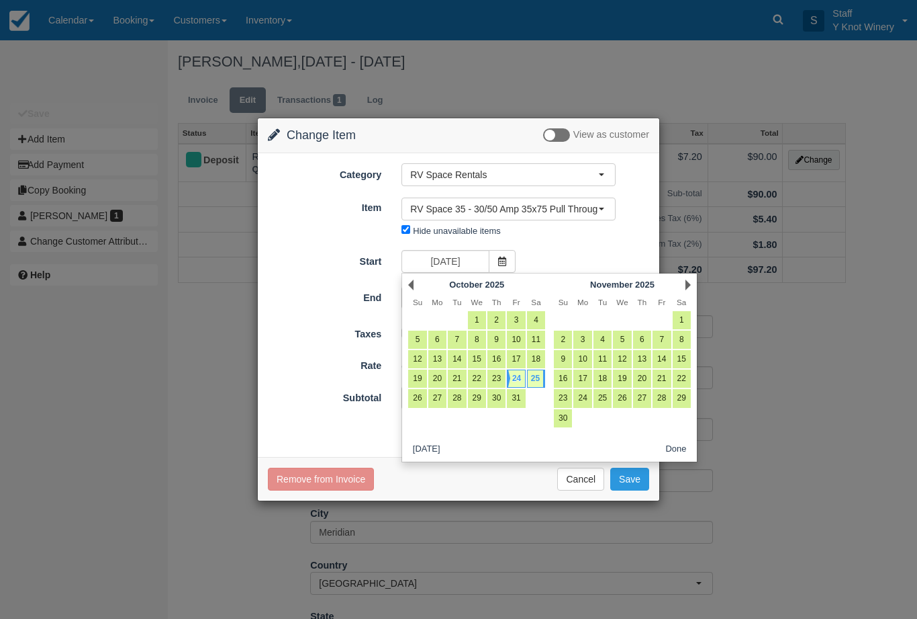
click at [520, 342] on link "10" at bounding box center [516, 339] width 18 height 18
type input "10/10/25"
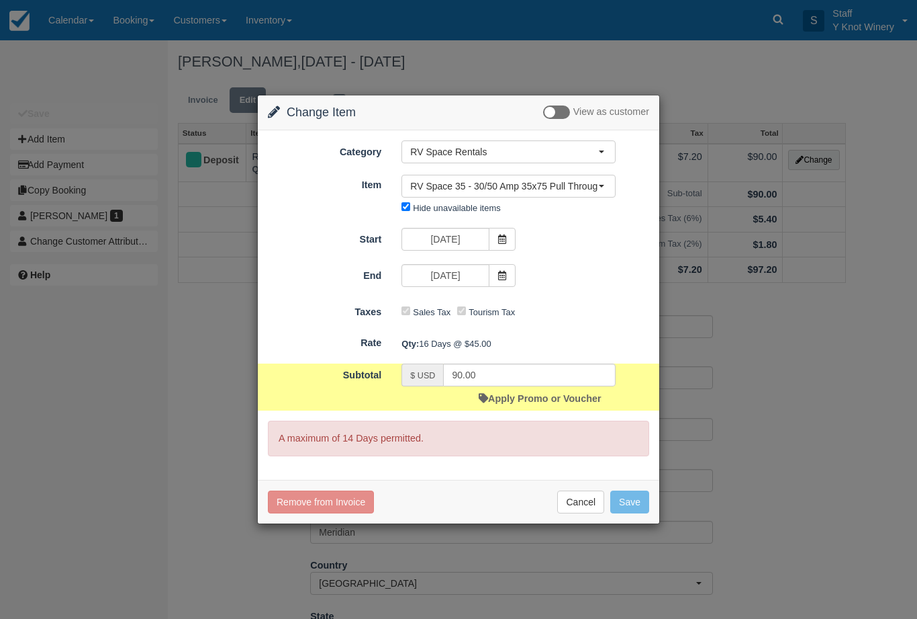
type input "720.00"
click at [506, 287] on span at bounding box center [502, 275] width 27 height 23
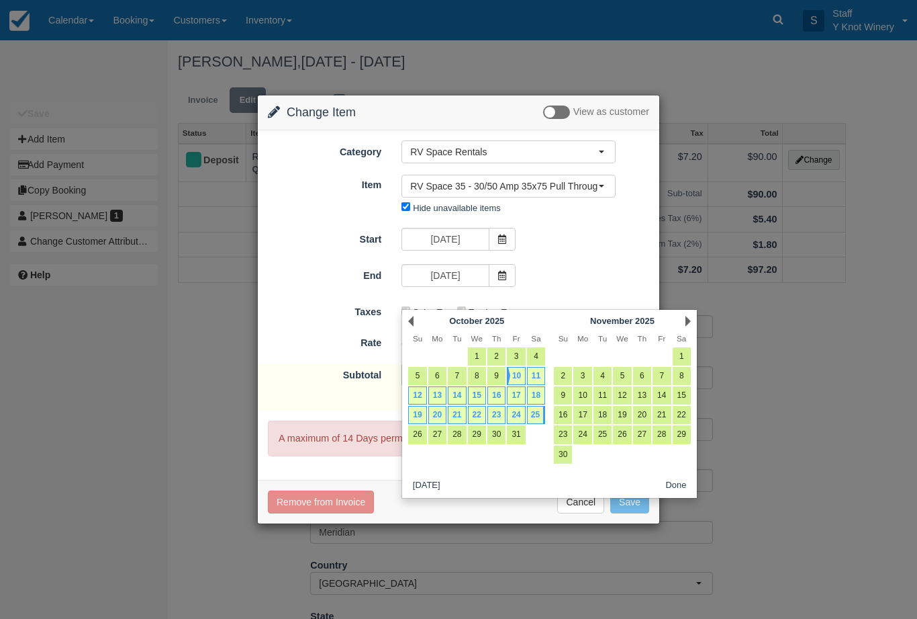
click at [539, 377] on link "11" at bounding box center [536, 376] width 18 height 18
type input "10/11/25"
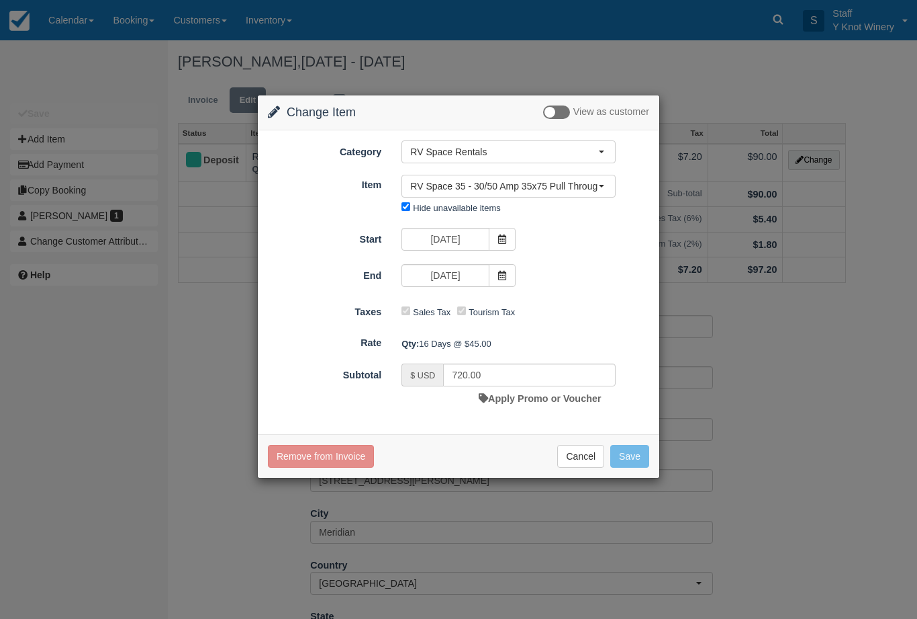
type input "90.00"
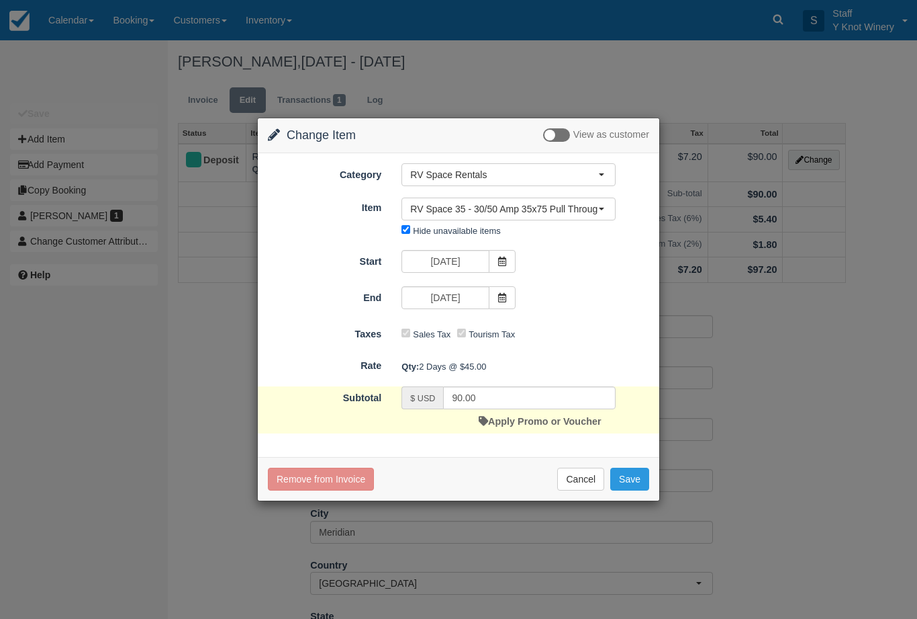
click at [638, 479] on button "Save" at bounding box center [630, 478] width 39 height 23
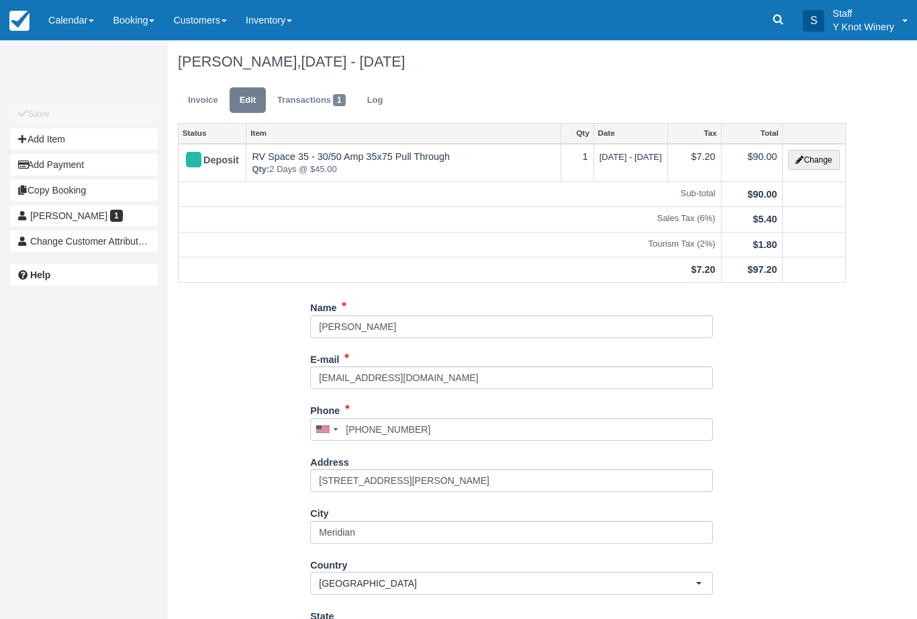
click at [204, 101] on link "Invoice" at bounding box center [203, 100] width 50 height 26
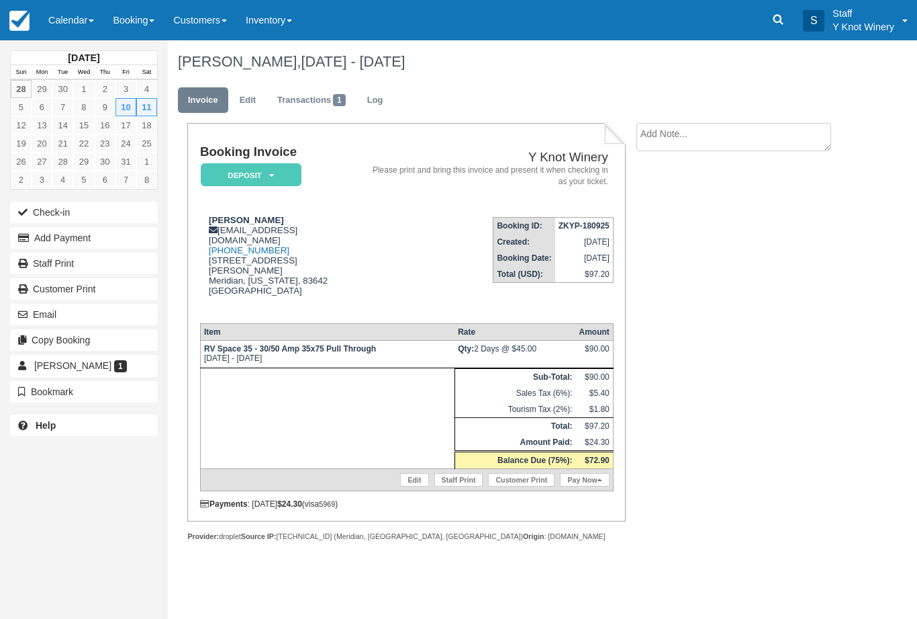
click at [88, 317] on button "Email" at bounding box center [84, 314] width 148 height 21
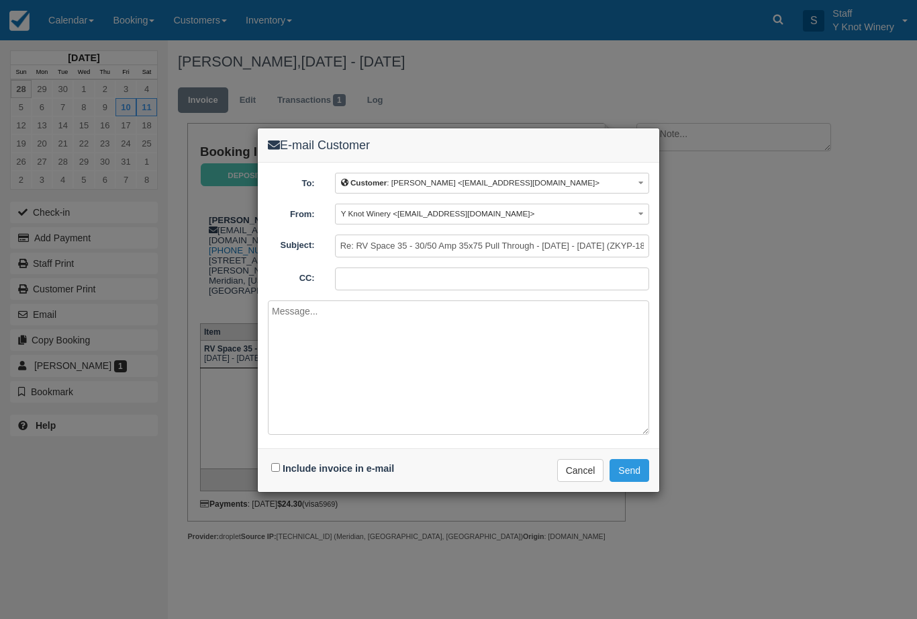
click at [280, 467] on input "Include invoice in e-mail" at bounding box center [275, 467] width 9 height 9
checkbox input "true"
click at [637, 464] on button "Send" at bounding box center [630, 470] width 40 height 23
